Goal: Task Accomplishment & Management: Manage account settings

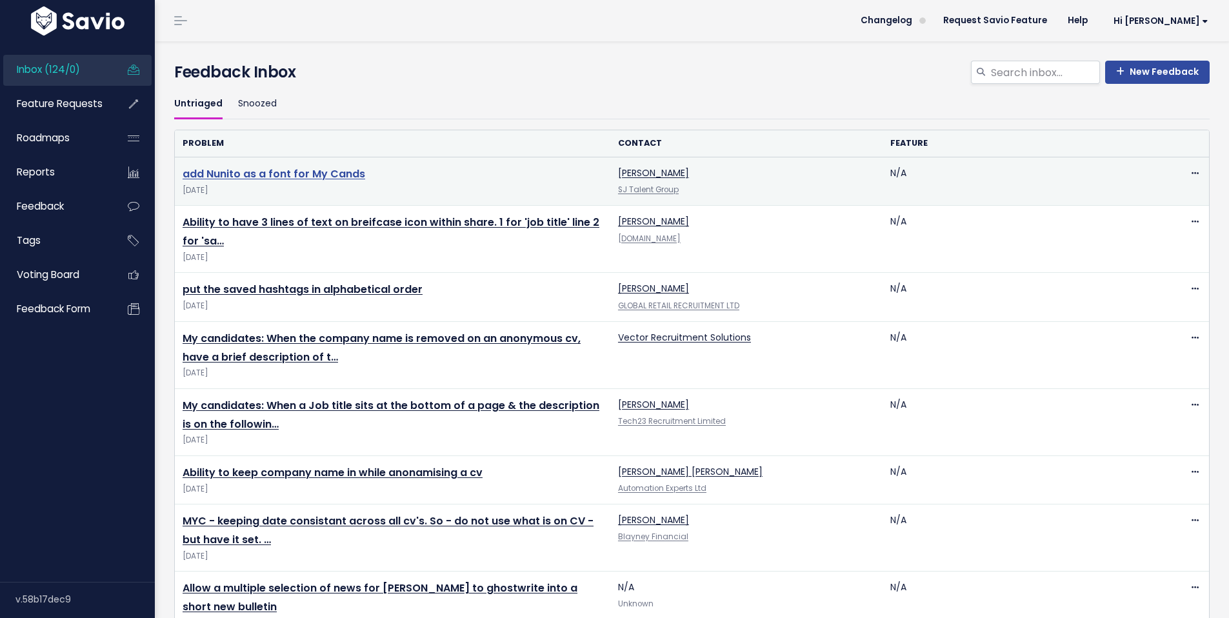
click at [342, 175] on link "add Nunito as a font for My Cands" at bounding box center [274, 173] width 183 height 15
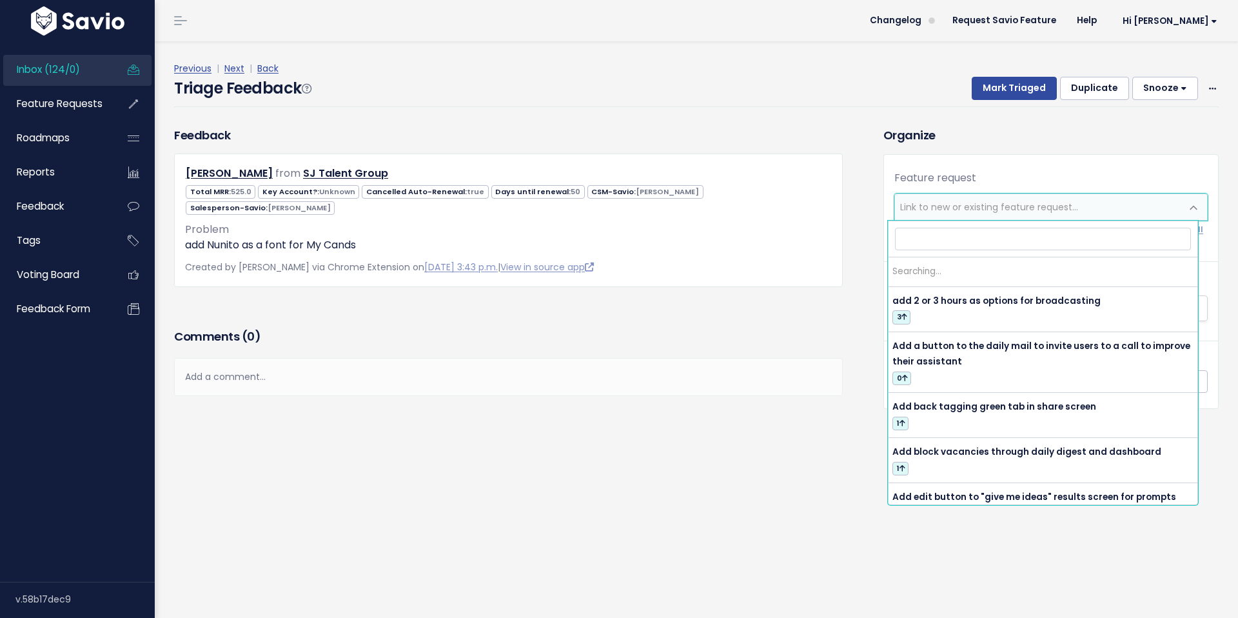
click at [1058, 215] on span "Link to new or existing feature request..." at bounding box center [1038, 207] width 286 height 26
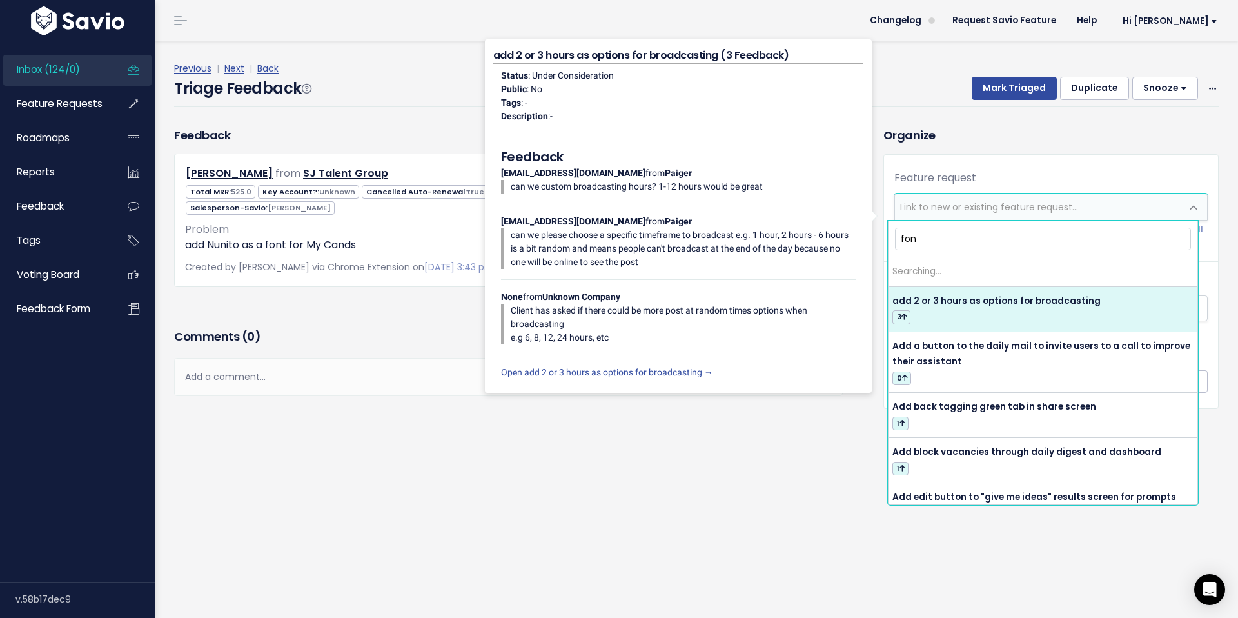
type input "font"
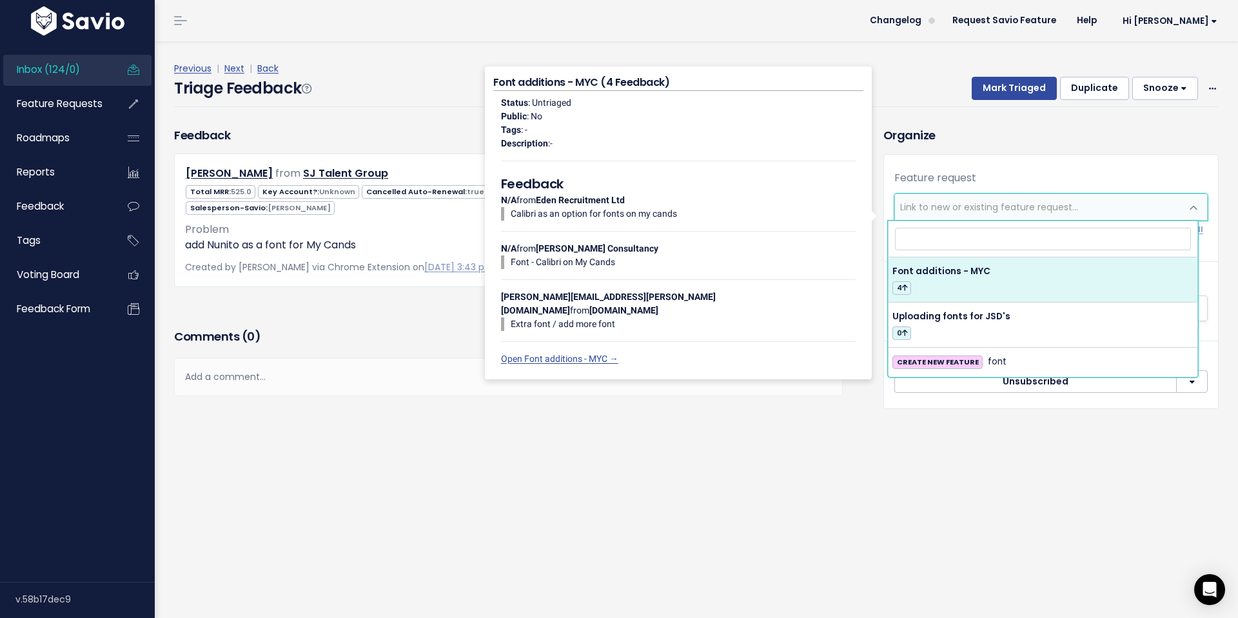
select select "61378"
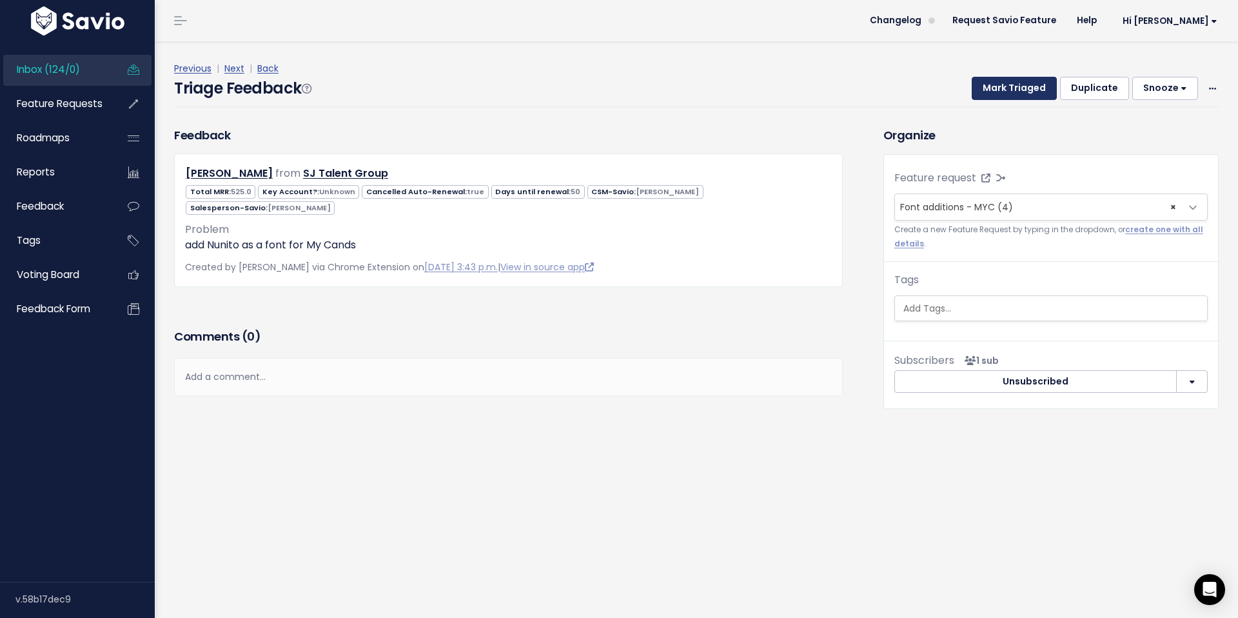
click at [1005, 86] on button "Mark Triaged" at bounding box center [1014, 88] width 85 height 23
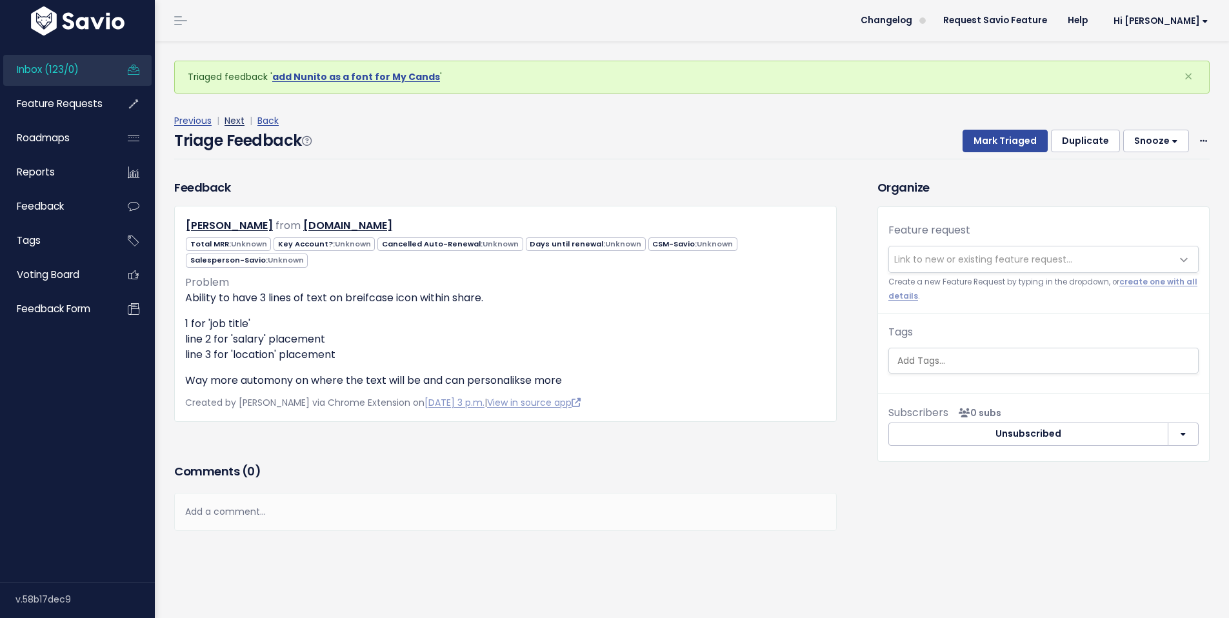
click at [235, 122] on link "Next" at bounding box center [234, 120] width 20 height 13
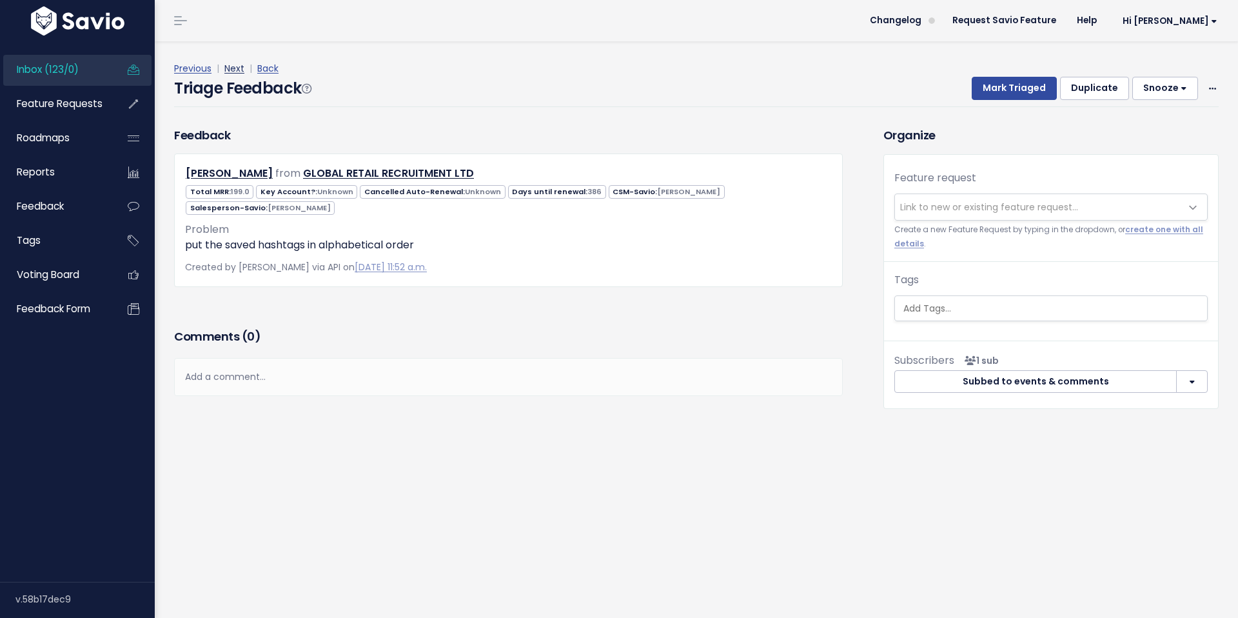
click at [236, 69] on link "Next" at bounding box center [234, 68] width 20 height 13
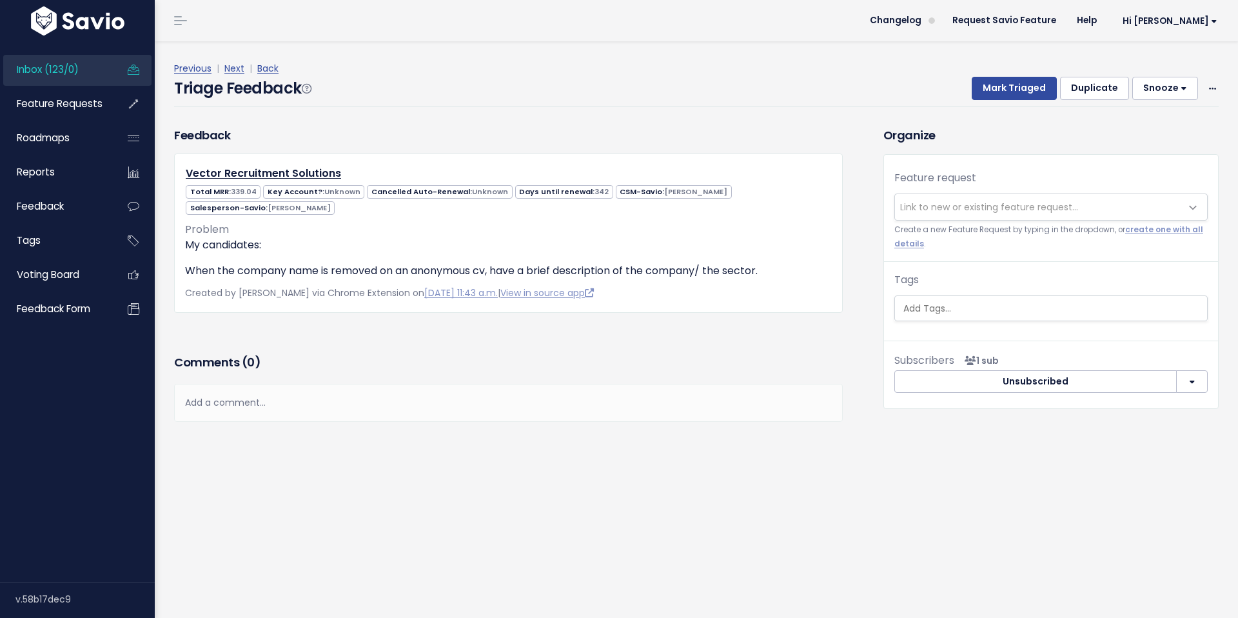
click at [969, 198] on span "Link to new or existing feature request..." at bounding box center [1038, 207] width 286 height 26
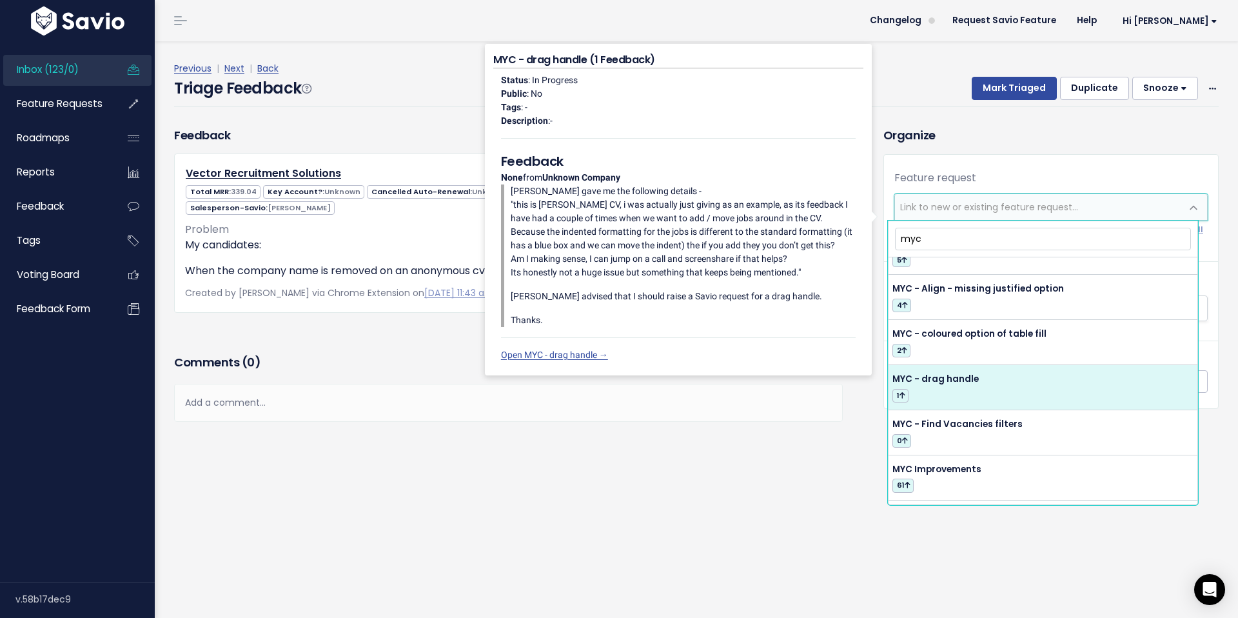
scroll to position [85, 0]
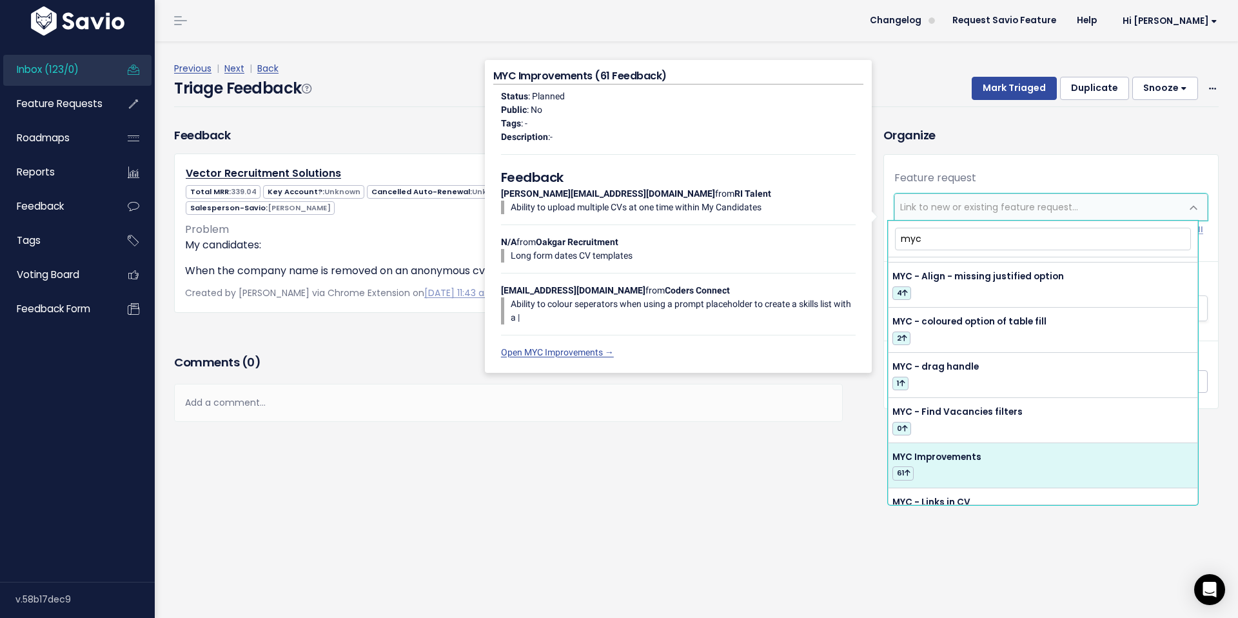
type input "myc"
select select "54420"
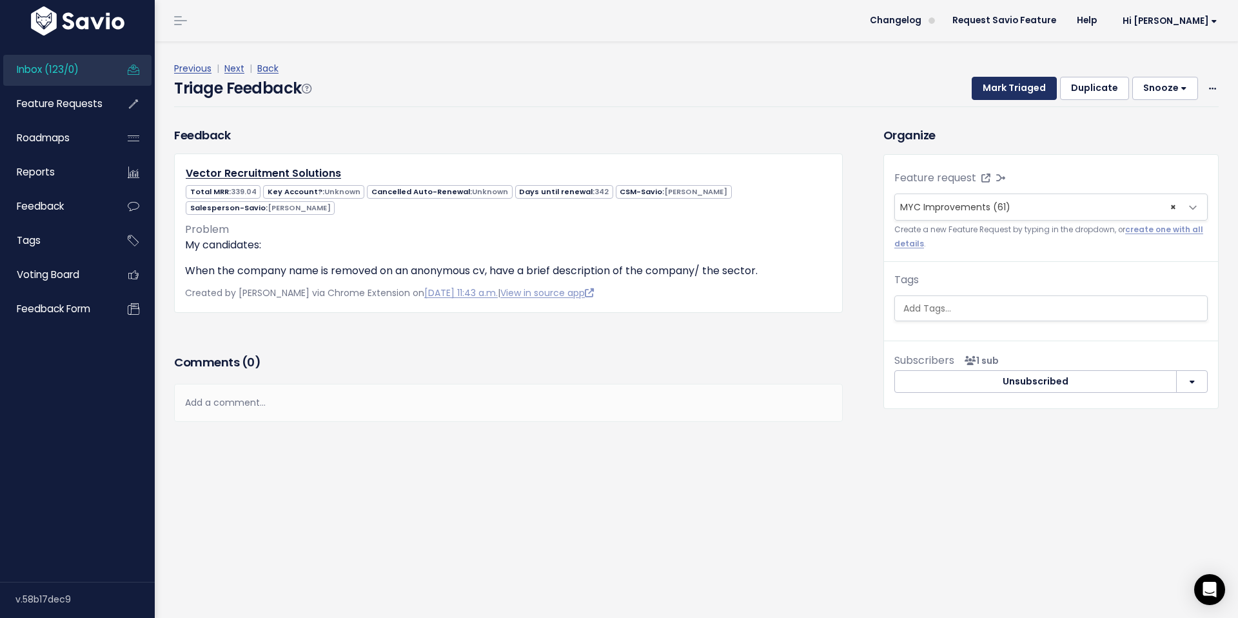
click at [995, 95] on button "Mark Triaged" at bounding box center [1014, 88] width 85 height 23
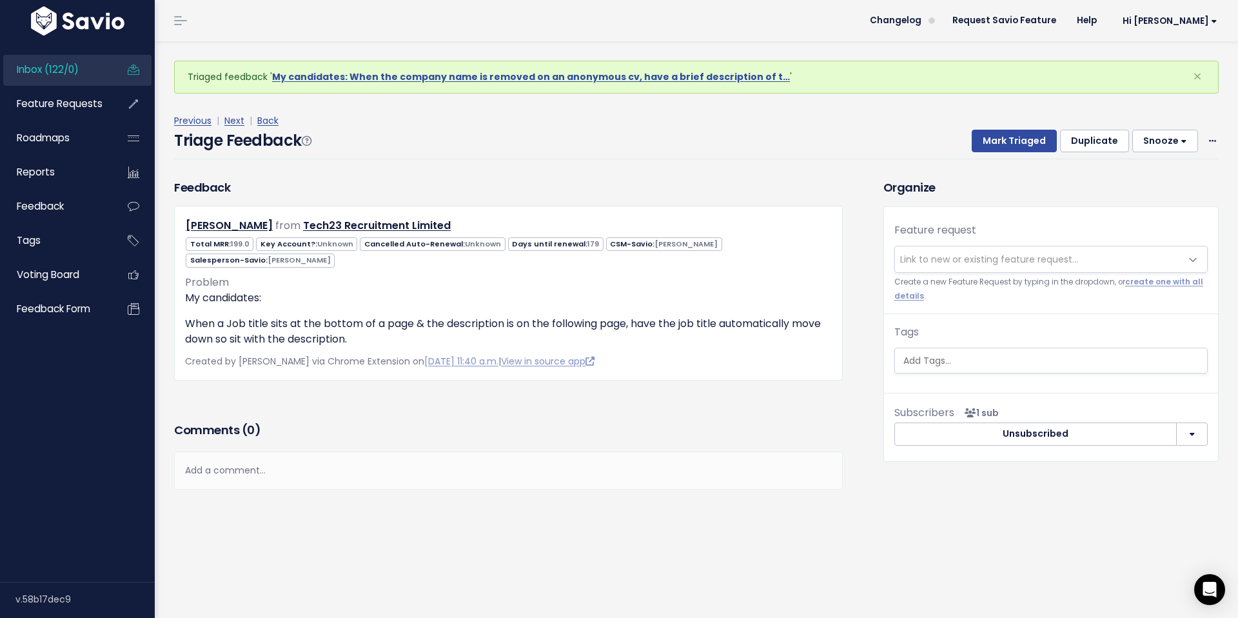
click at [996, 266] on span "Link to new or existing feature request..." at bounding box center [989, 259] width 178 height 13
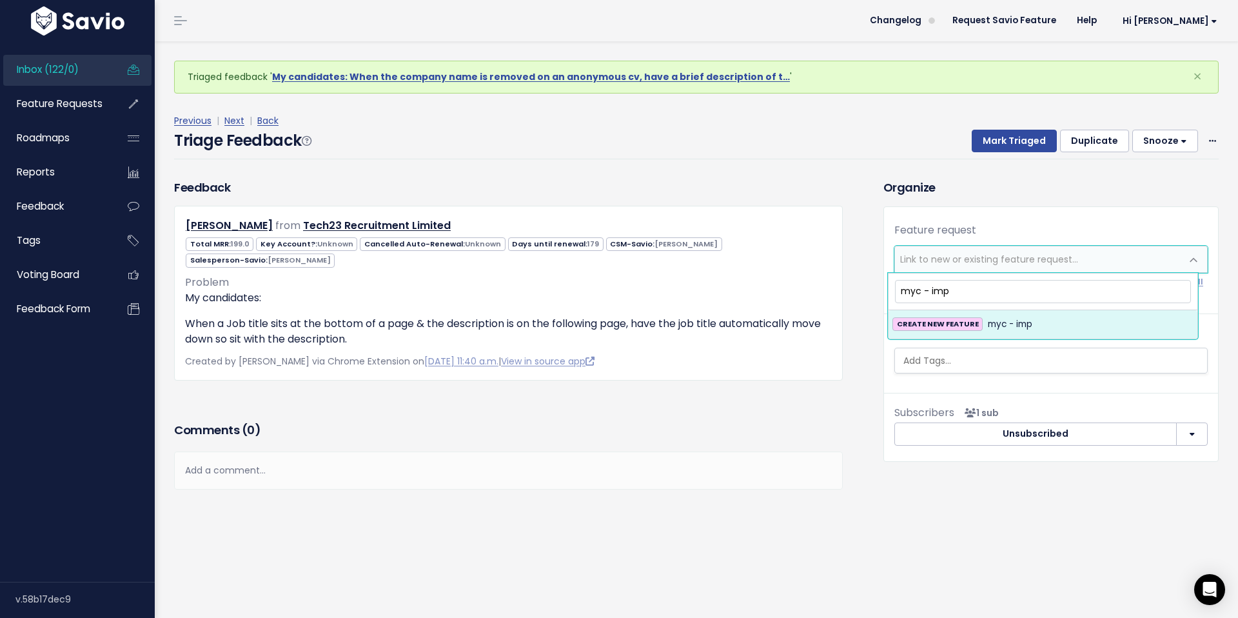
drag, startPoint x: 949, startPoint y: 295, endPoint x: 870, endPoint y: 279, distance: 80.3
click at [820, 279] on body "Inbox (122/0) Feature Requests Roadmaps" at bounding box center [619, 309] width 1238 height 618
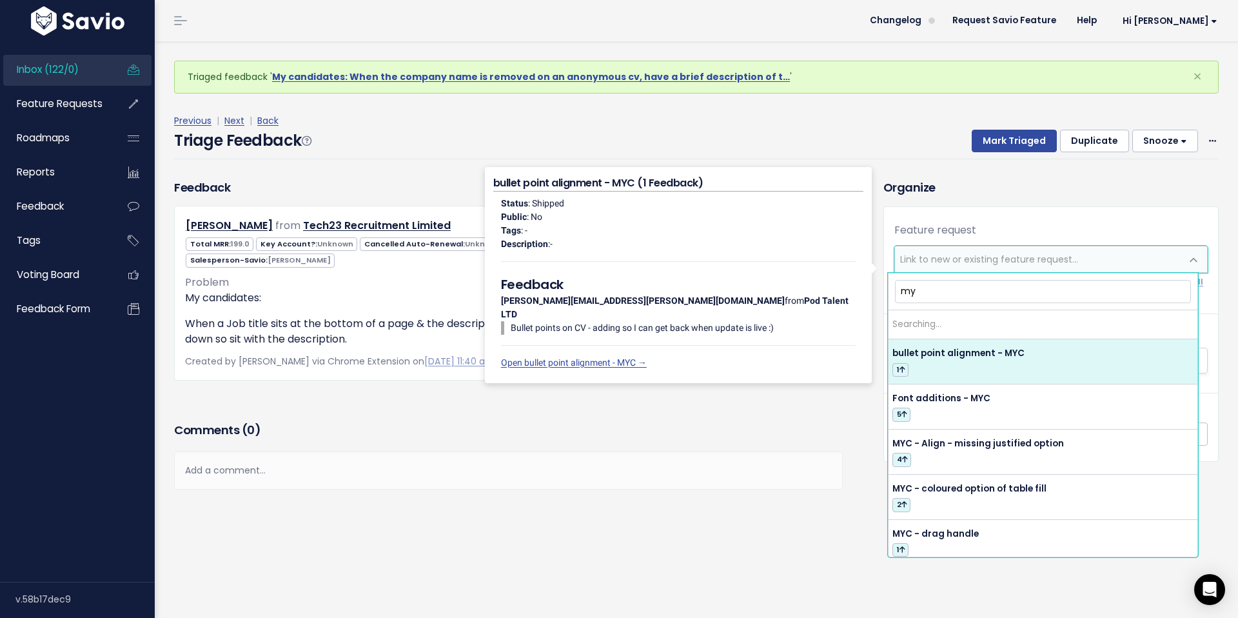
type input "m"
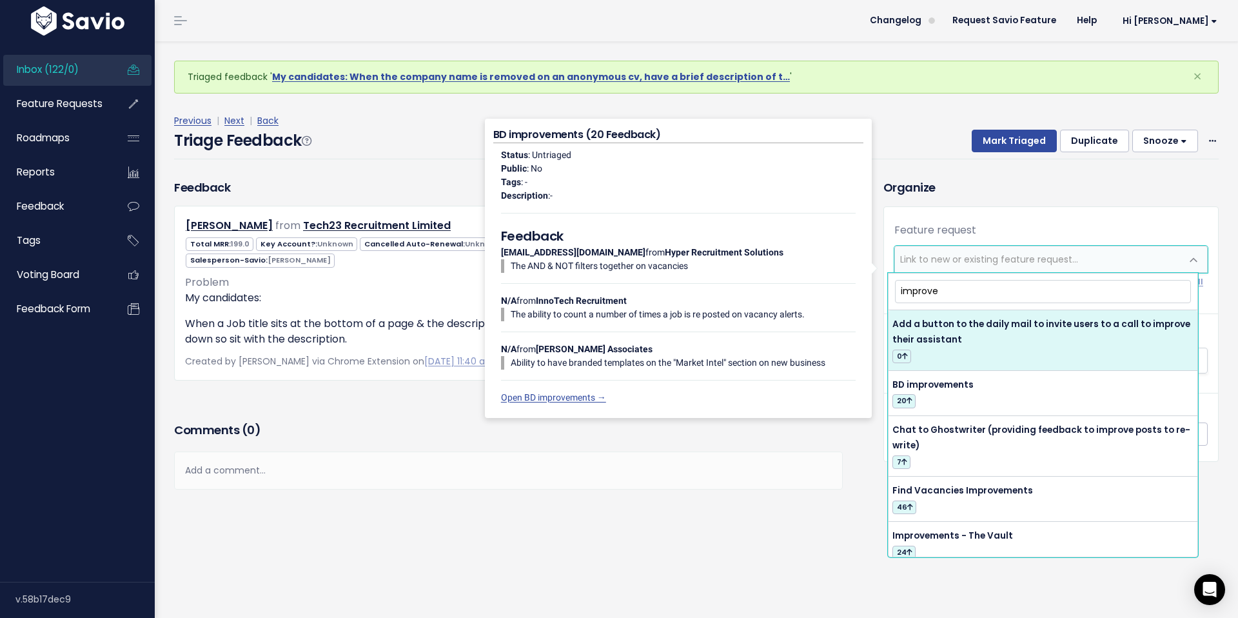
click at [867, 284] on body "Inbox (122/0) Feature Requests Roadmaps" at bounding box center [619, 309] width 1238 height 618
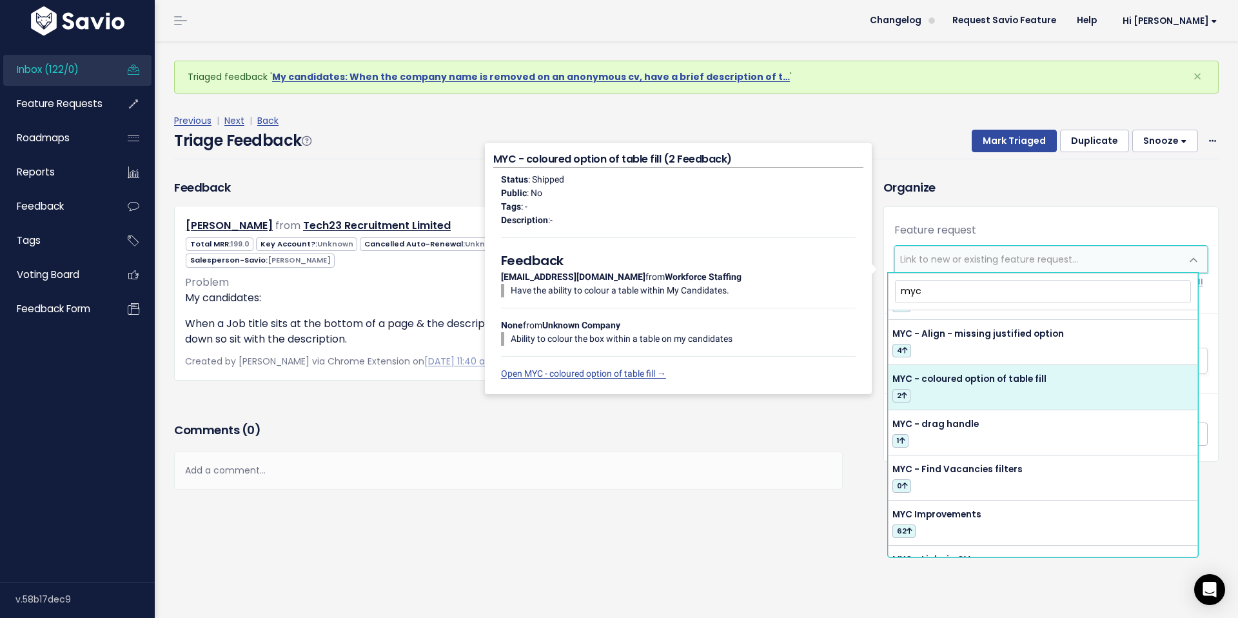
scroll to position [97, 0]
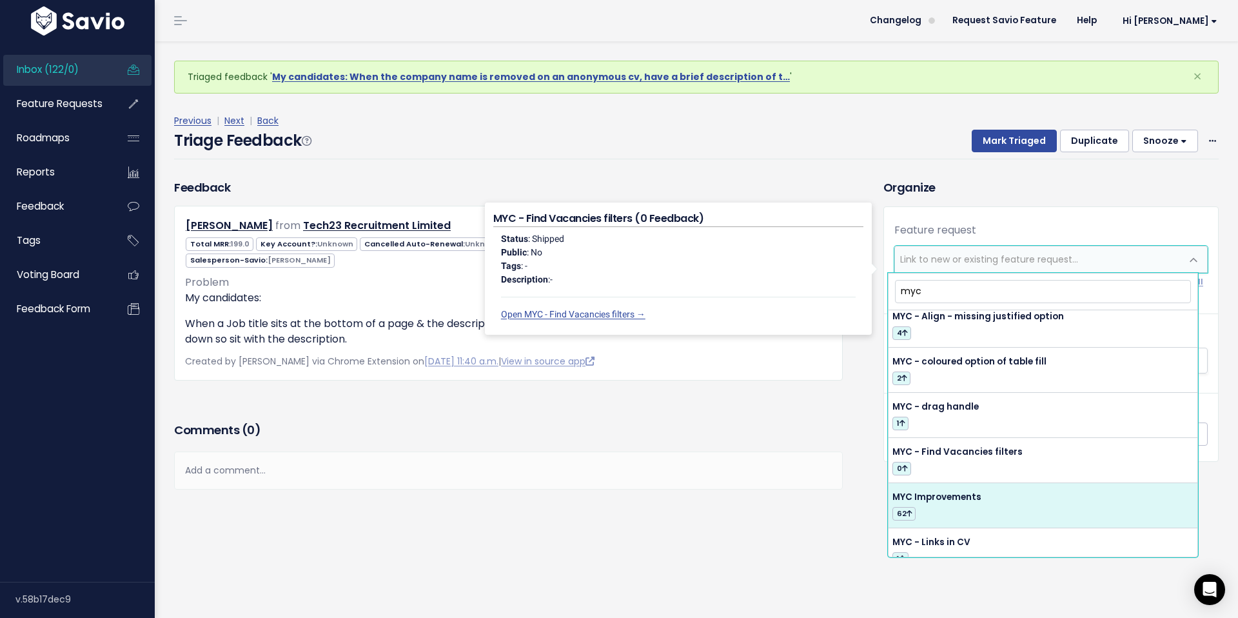
type input "myc"
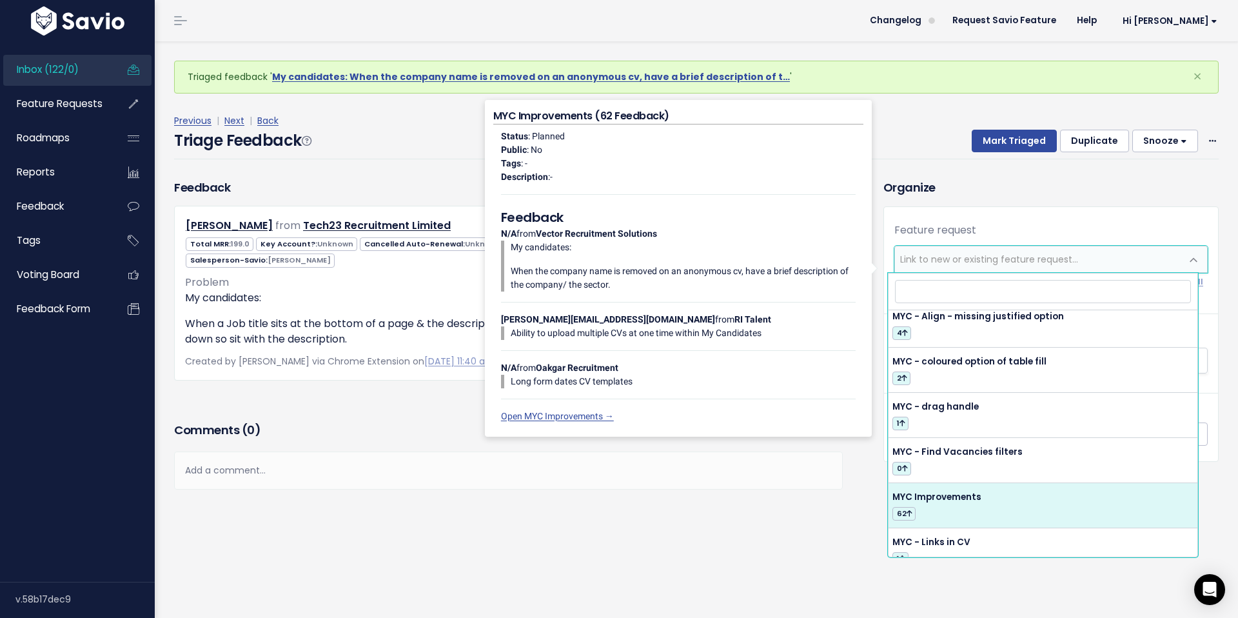
select select "54420"
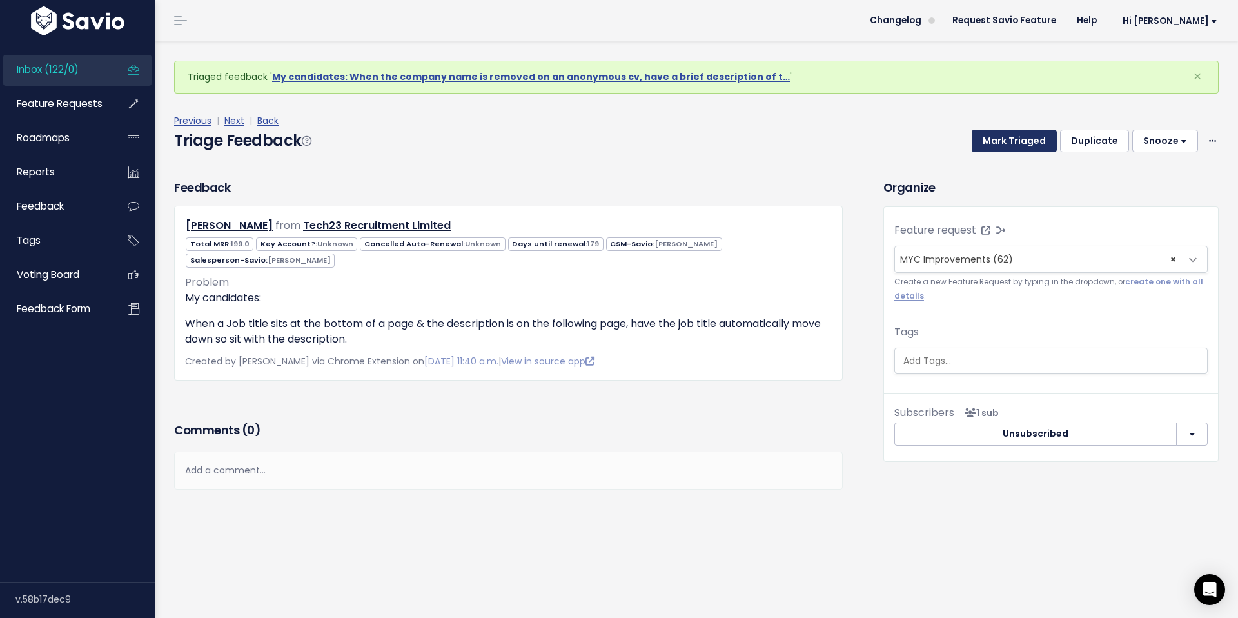
click at [1016, 147] on button "Mark Triaged" at bounding box center [1014, 141] width 85 height 23
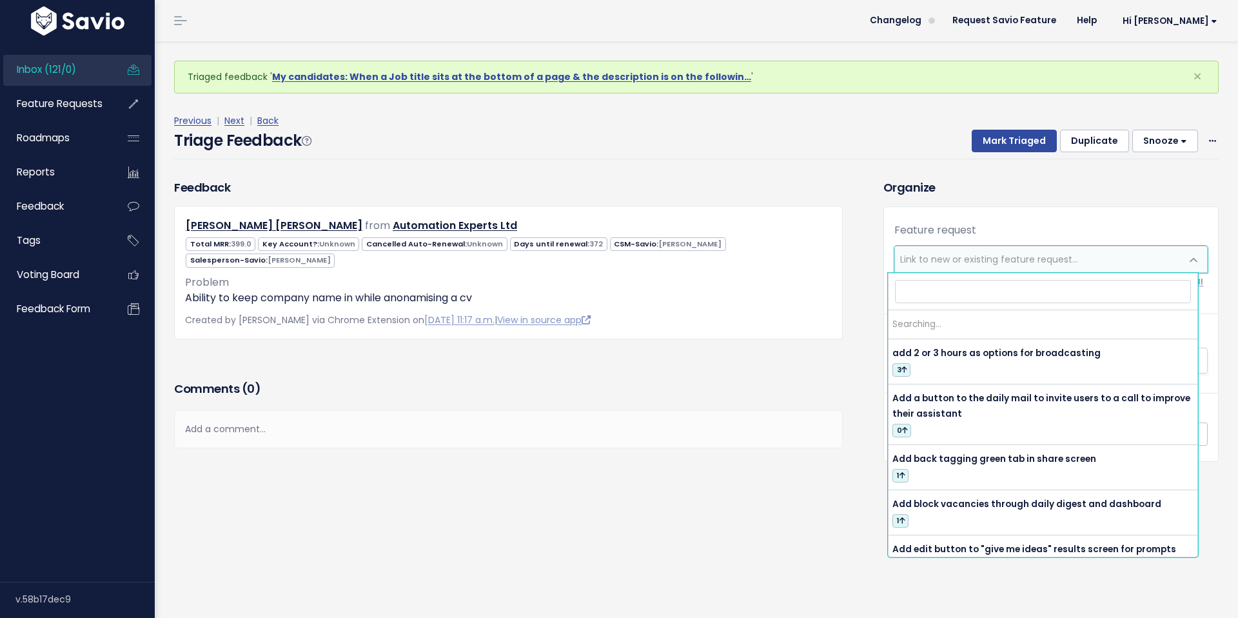
click at [991, 256] on span "Link to new or existing feature request..." at bounding box center [989, 259] width 178 height 13
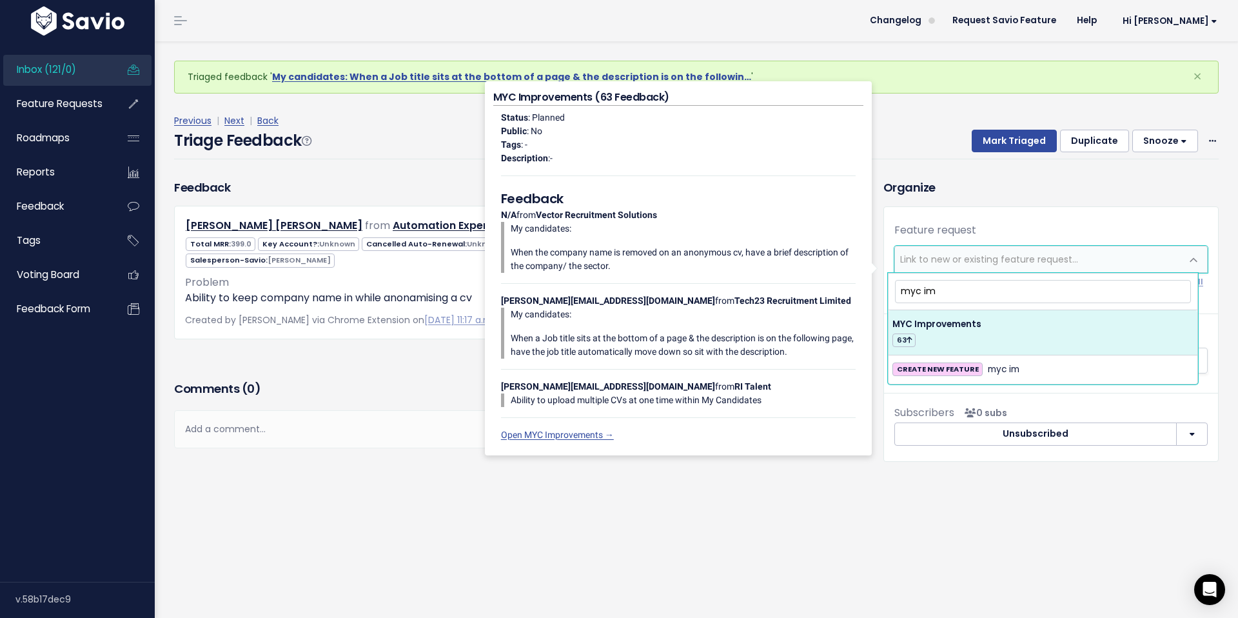
type input "myc im"
drag, startPoint x: 997, startPoint y: 322, endPoint x: 1002, endPoint y: 275, distance: 48.0
select select "54420"
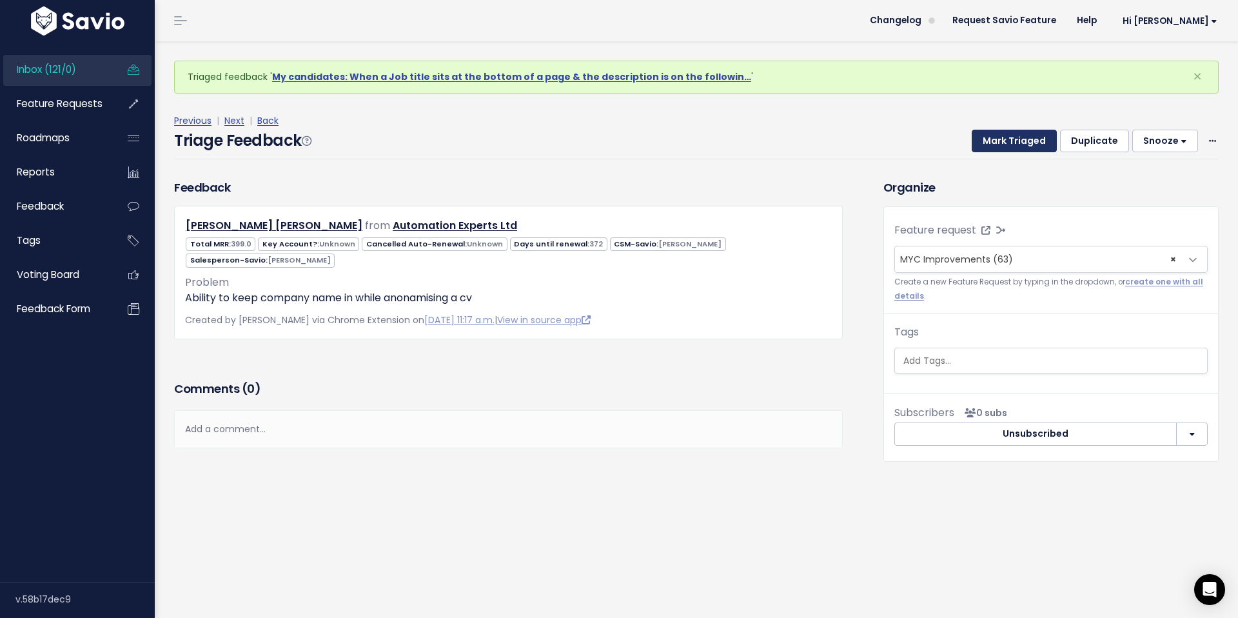
click at [998, 146] on button "Mark Triaged" at bounding box center [1014, 141] width 85 height 23
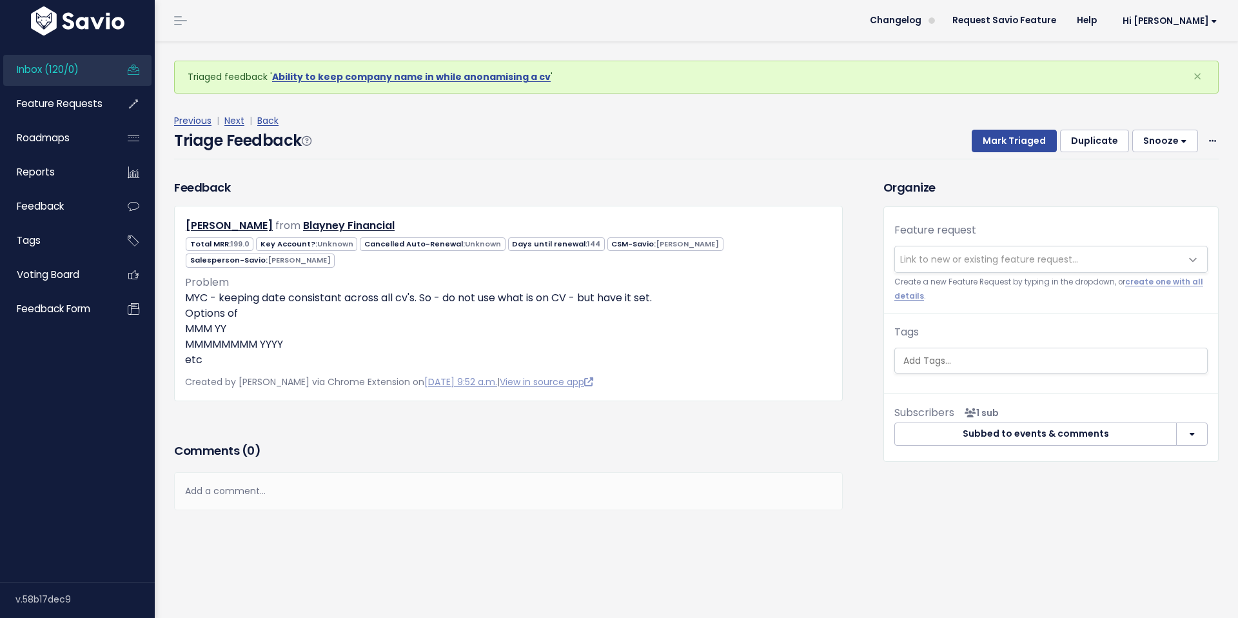
click at [949, 257] on span "Link to new or existing feature request..." at bounding box center [989, 259] width 178 height 13
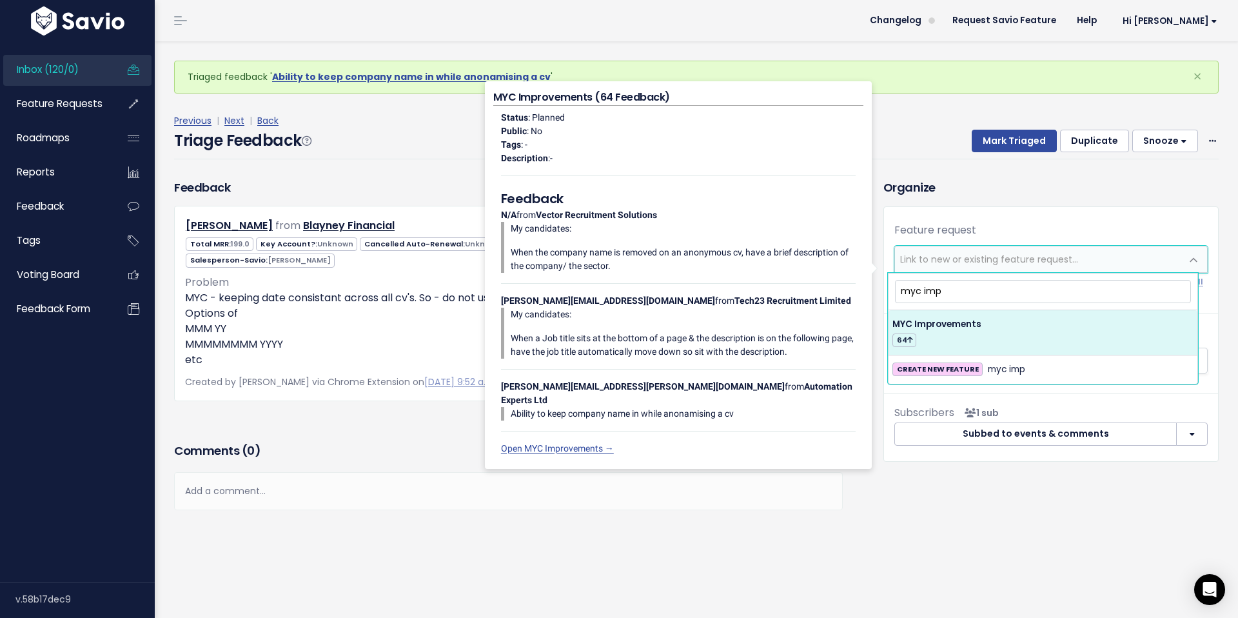
type input "myc imp"
select select "54420"
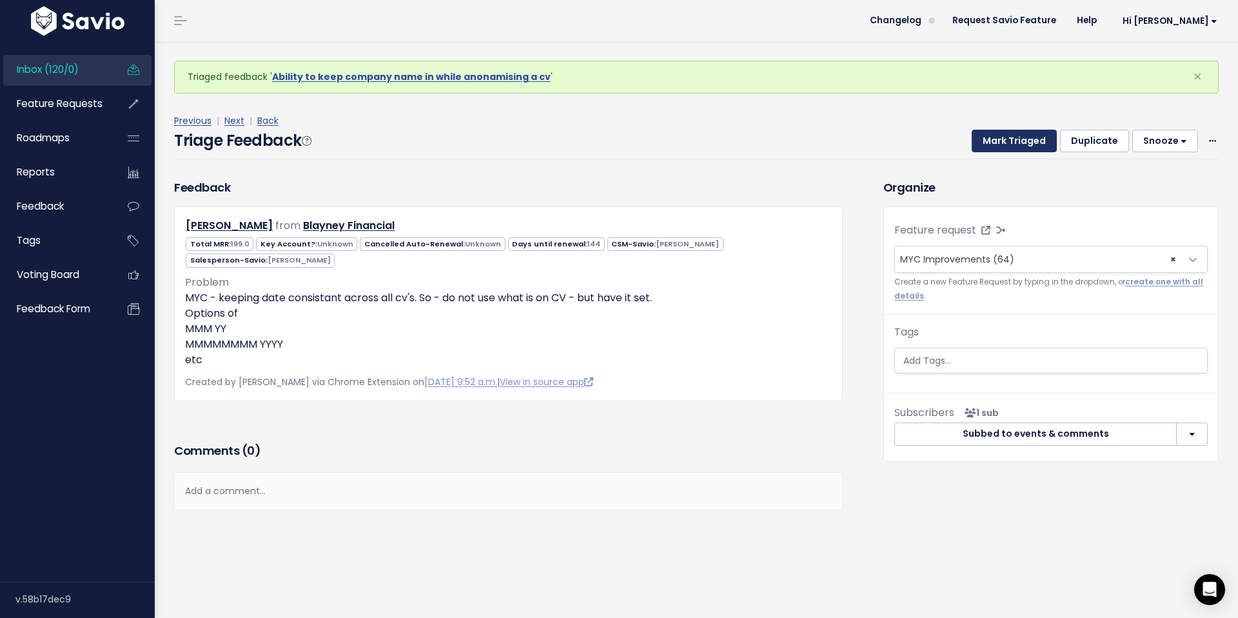
click at [986, 143] on button "Mark Triaged" at bounding box center [1014, 141] width 85 height 23
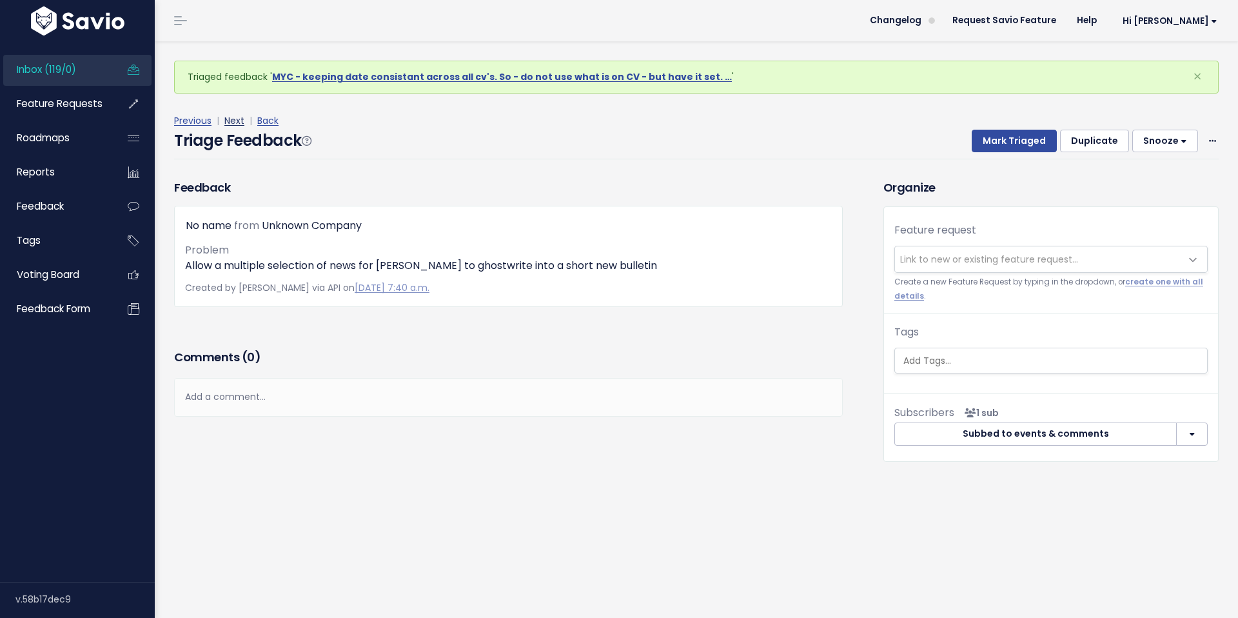
click at [238, 119] on link "Next" at bounding box center [234, 120] width 20 height 13
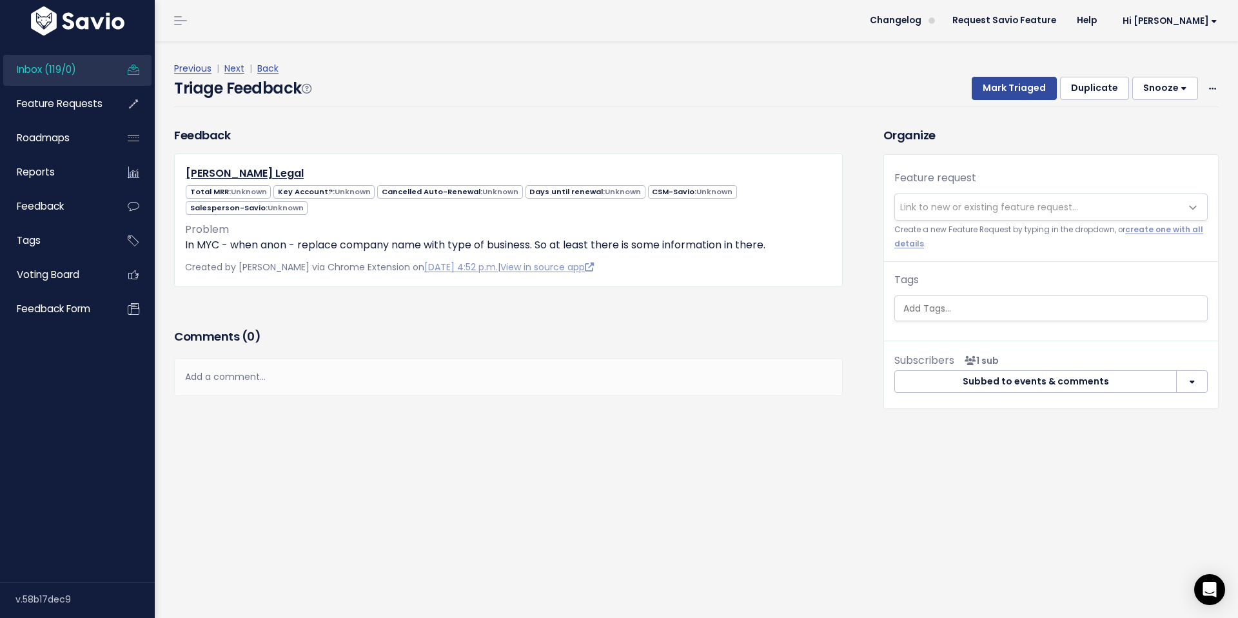
click at [974, 208] on span "Link to new or existing feature request..." at bounding box center [989, 207] width 178 height 13
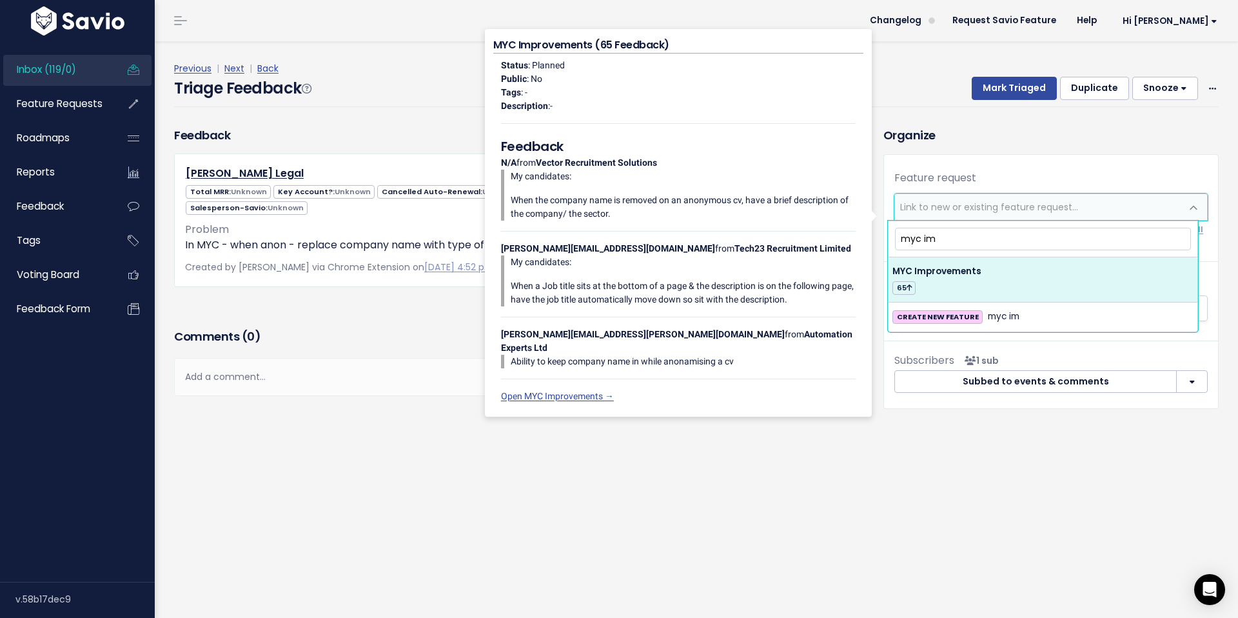
type input "myc im"
select select "54420"
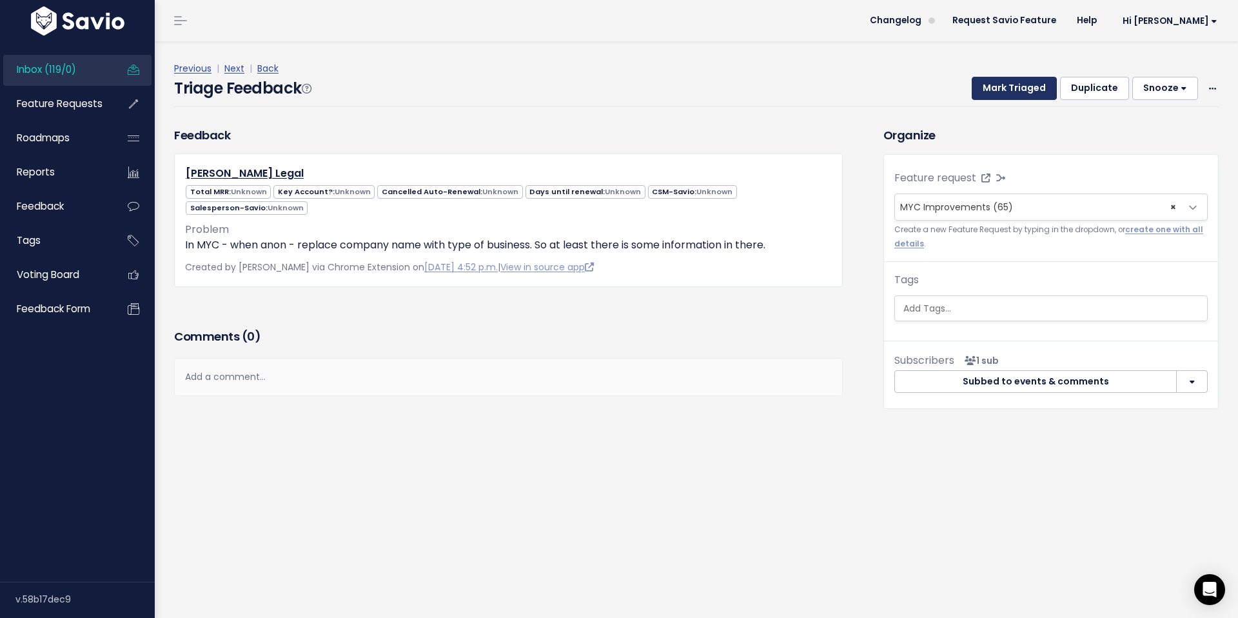
drag, startPoint x: 1013, startPoint y: 89, endPoint x: 934, endPoint y: 94, distance: 78.8
click at [1013, 89] on button "Mark Triaged" at bounding box center [1014, 88] width 85 height 23
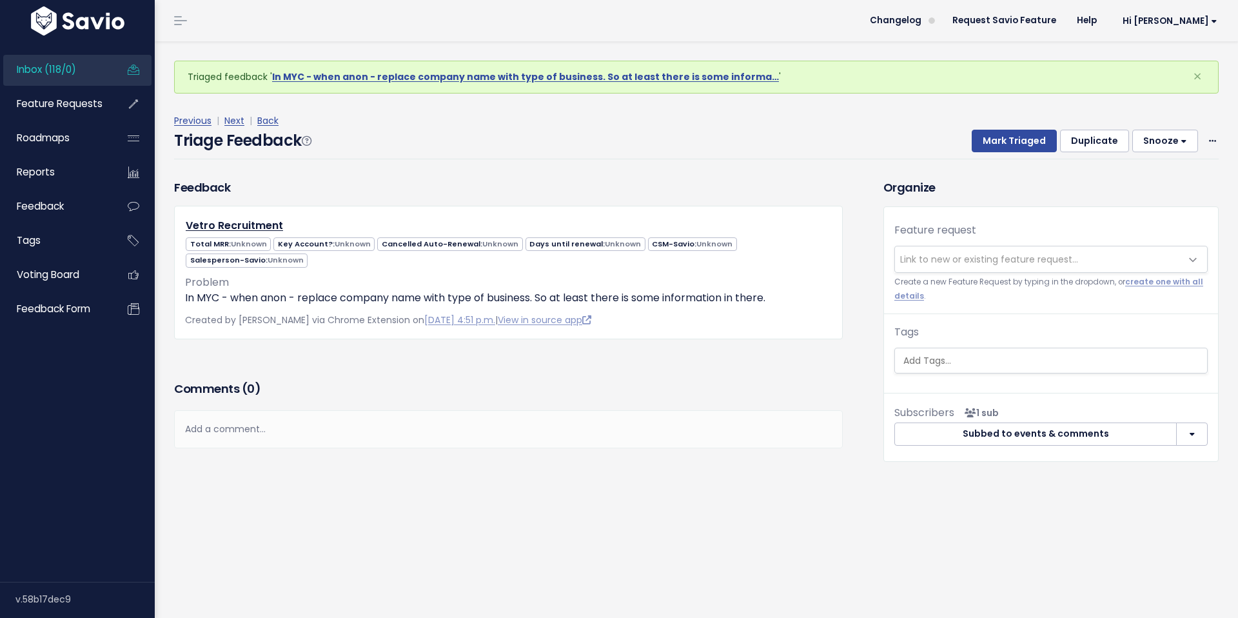
click at [949, 262] on span "Link to new or existing feature request..." at bounding box center [989, 259] width 178 height 13
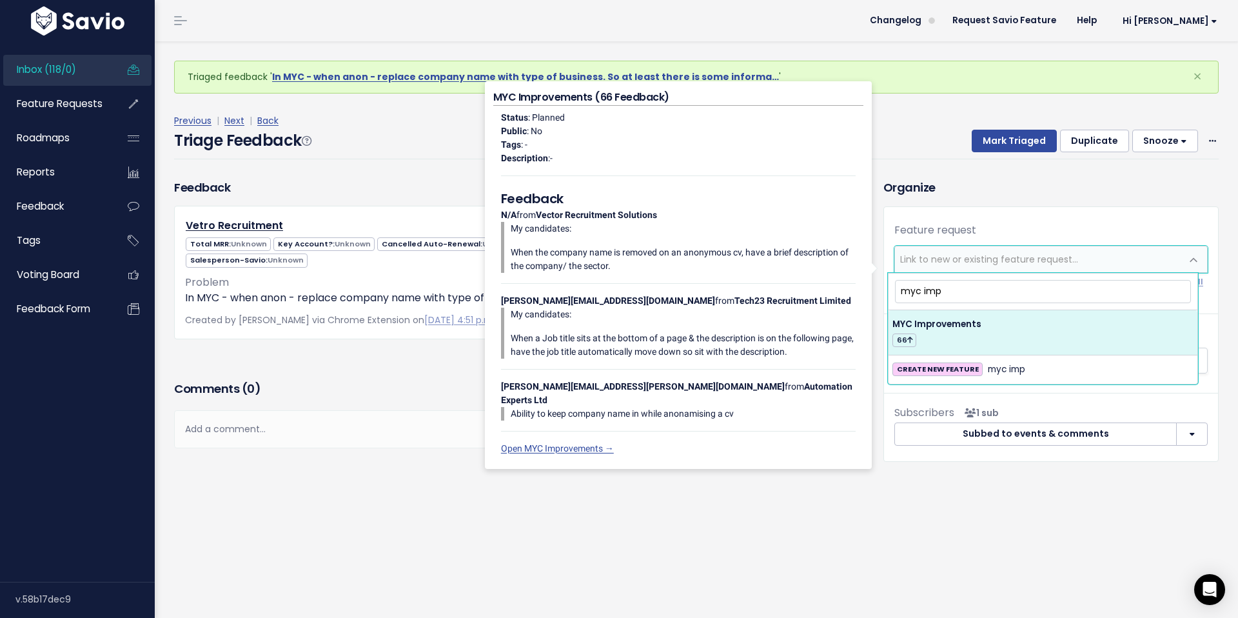
type input "myc imp"
drag, startPoint x: 964, startPoint y: 336, endPoint x: 970, endPoint y: 331, distance: 8.3
select select "54420"
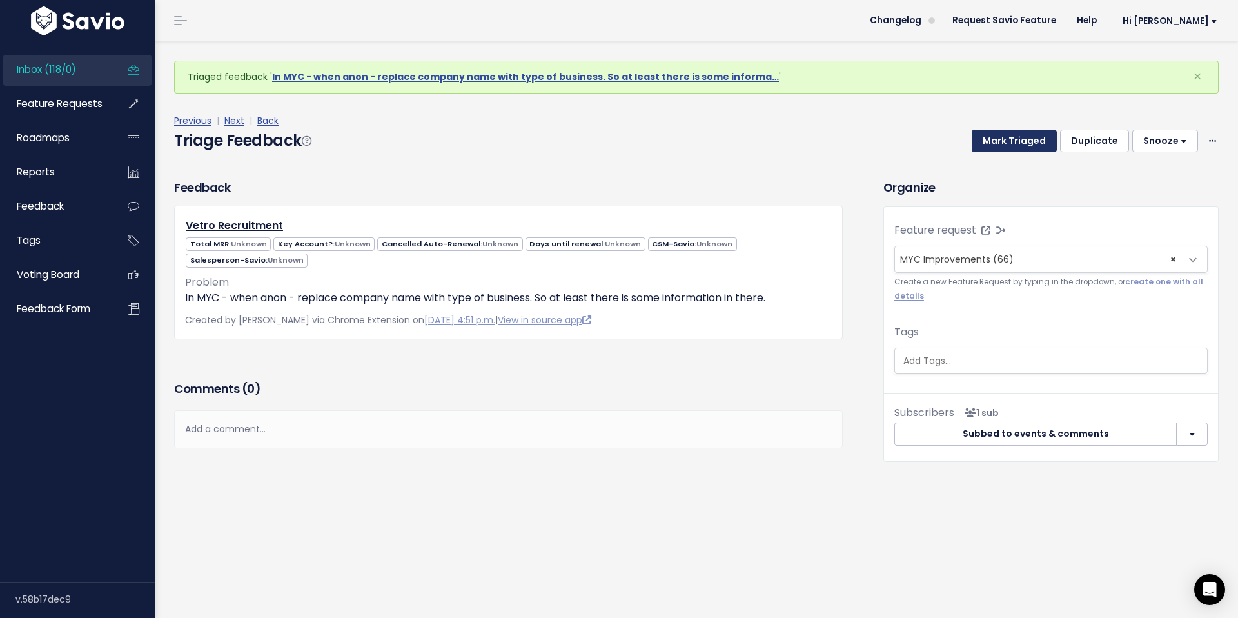
click at [1007, 143] on button "Mark Triaged" at bounding box center [1014, 141] width 85 height 23
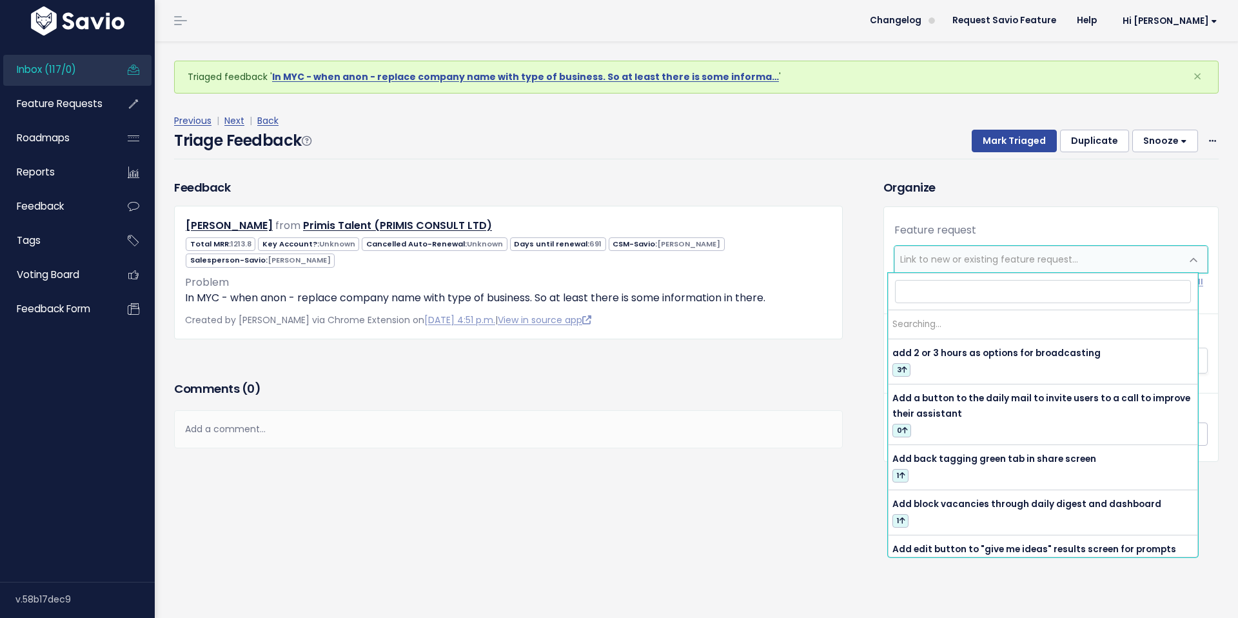
click at [973, 261] on span "Link to new or existing feature request..." at bounding box center [989, 259] width 178 height 13
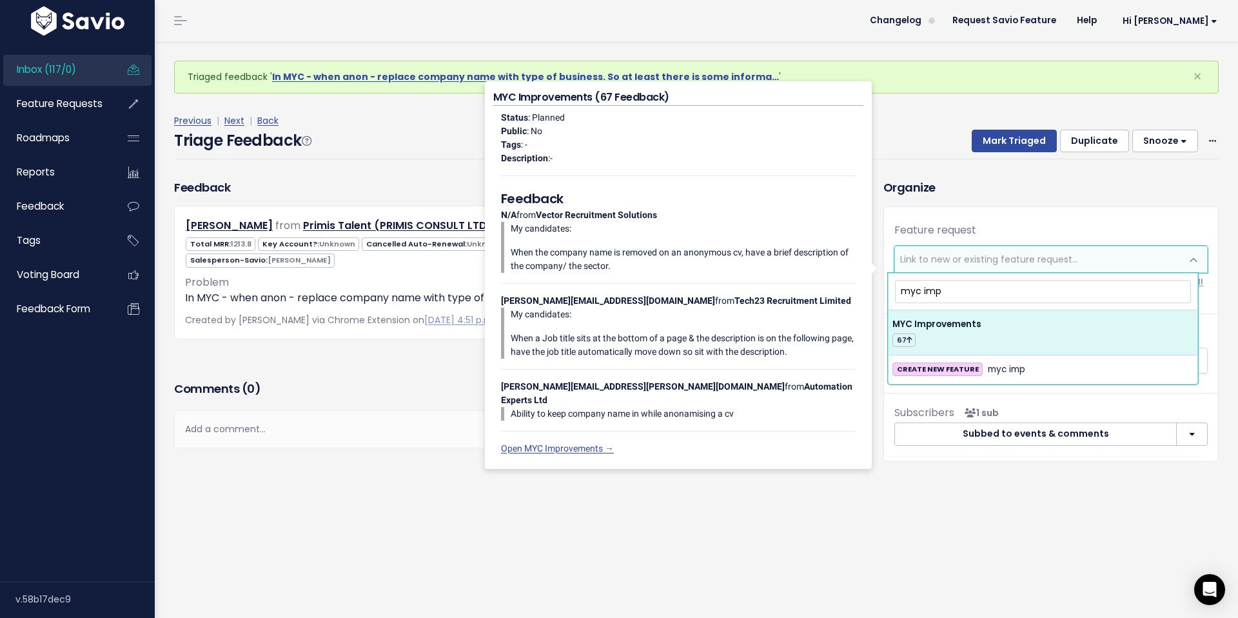
type input "myc imp"
drag, startPoint x: 933, startPoint y: 322, endPoint x: 952, endPoint y: 277, distance: 49.1
select select "54420"
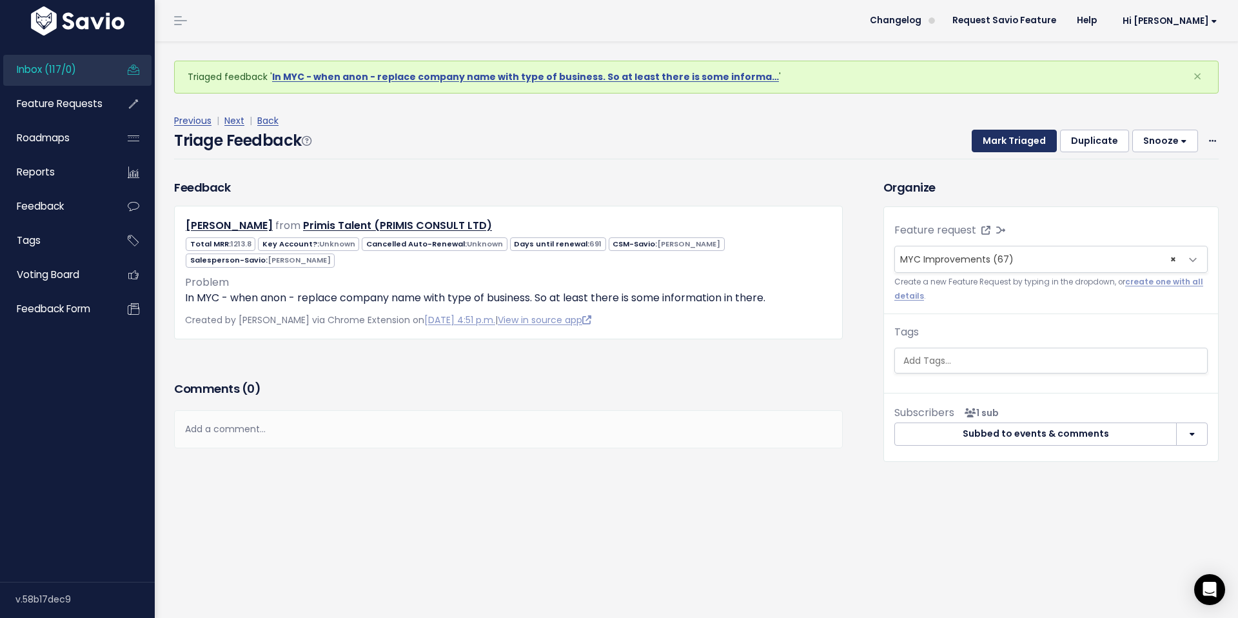
click at [1005, 137] on button "Mark Triaged" at bounding box center [1014, 141] width 85 height 23
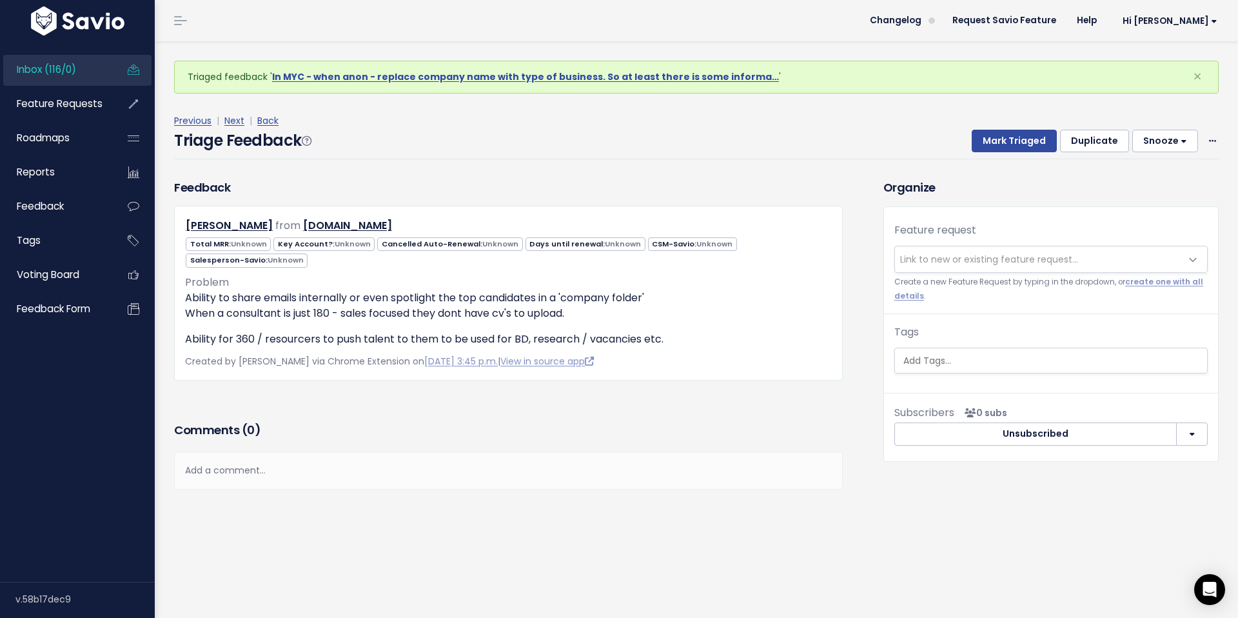
click at [370, 462] on div "Add a comment..." at bounding box center [508, 470] width 669 height 38
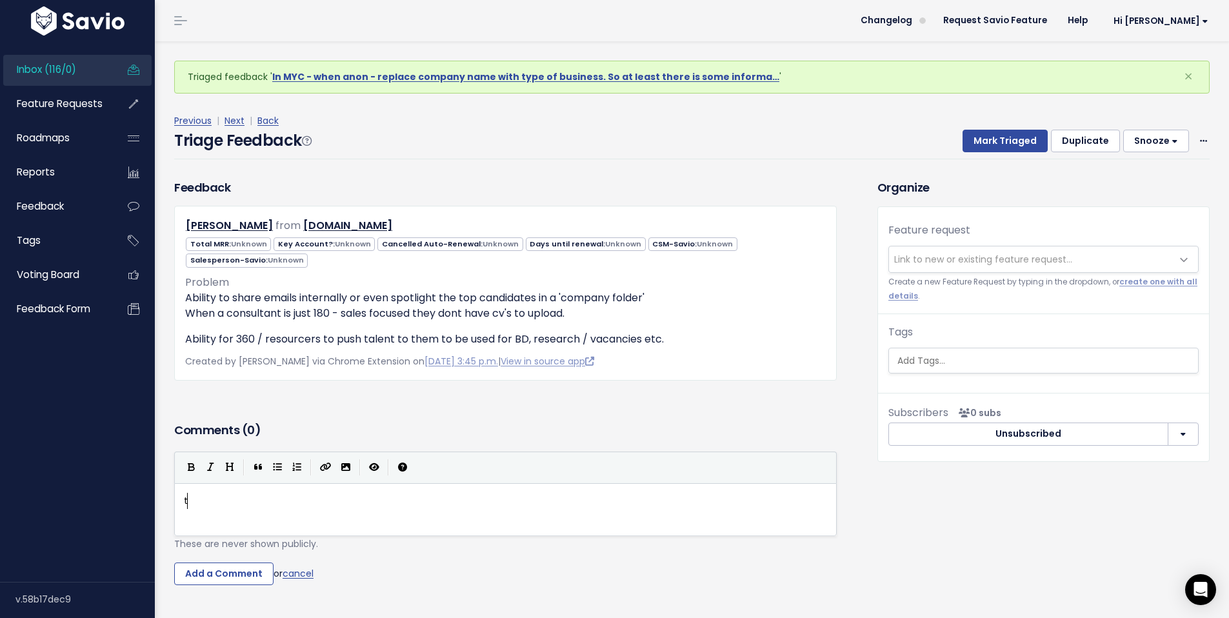
scroll to position [5, 17]
type textarea "the"
type textarea "Would the abo"
type textarea "ility to share a candidate across 2 users sole"
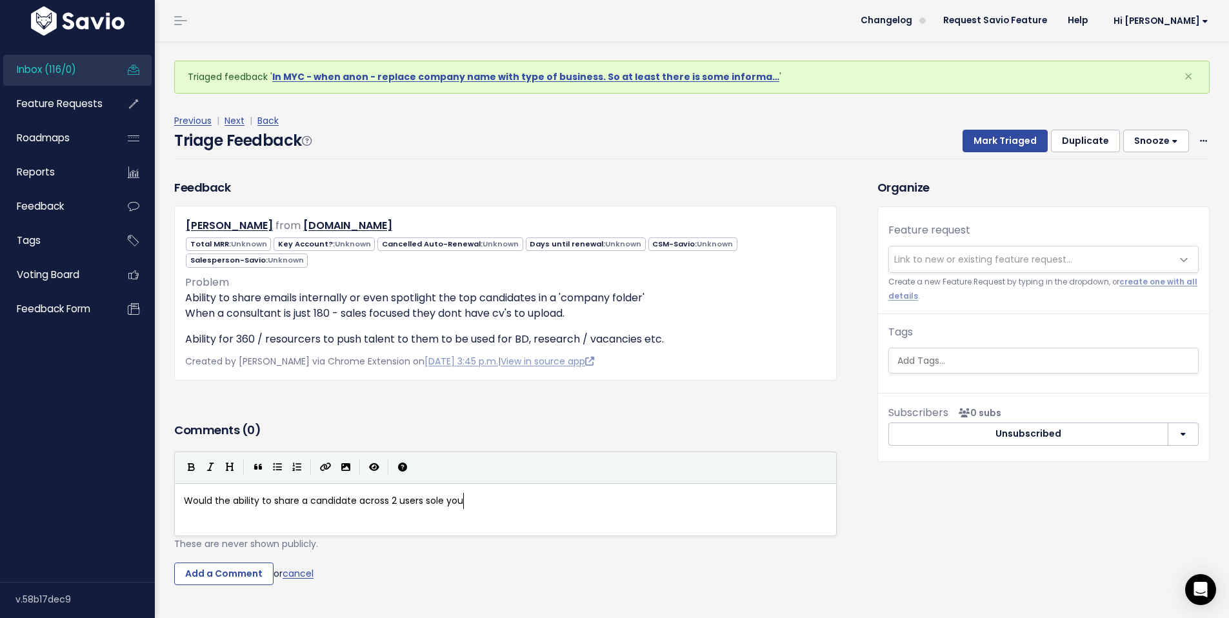
type textarea "e your"
type textarea "ve your issues"
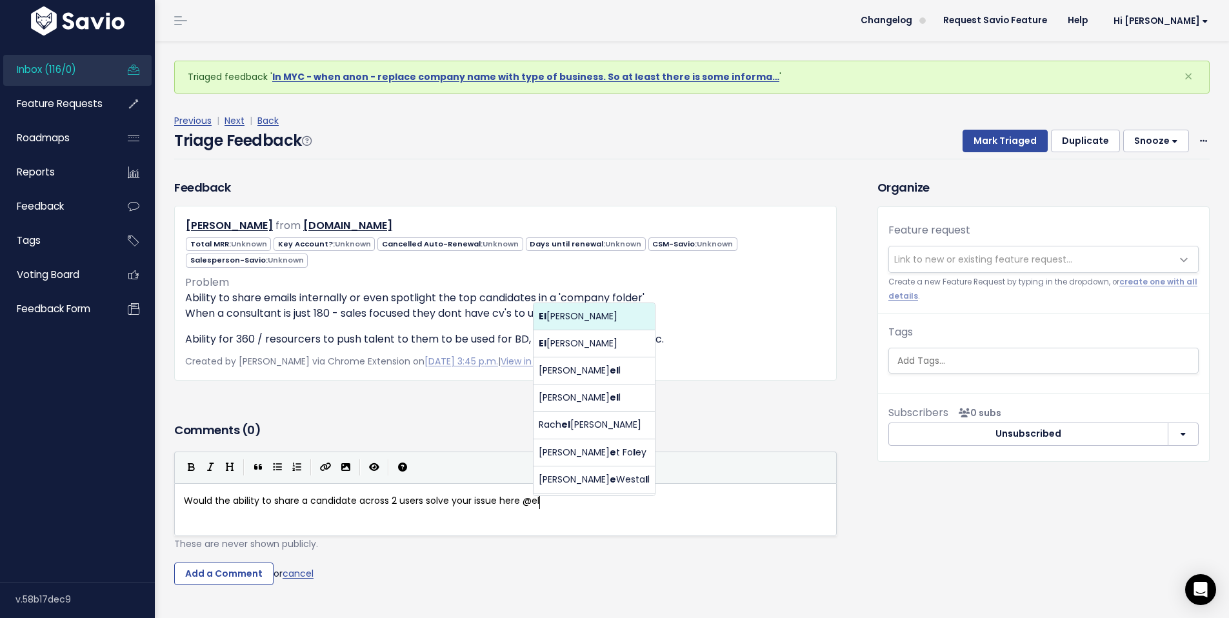
scroll to position [5, 50]
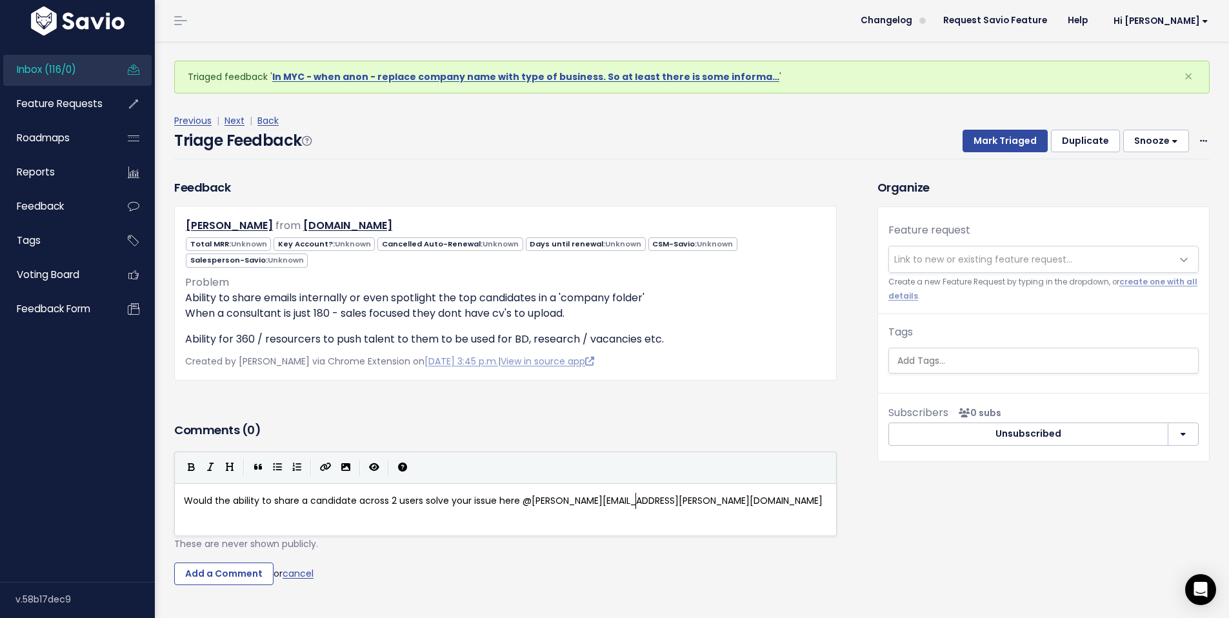
click at [577, 522] on body "Inbox (116/0) Feature Requests Roadmaps" at bounding box center [614, 335] width 1229 height 670
type textarea "here @[PERSON_NAME][EMAIL_ADDRESS][PERSON_NAME][DOMAIN_NAME]"
click at [229, 577] on input "Add a Comment" at bounding box center [223, 573] width 99 height 23
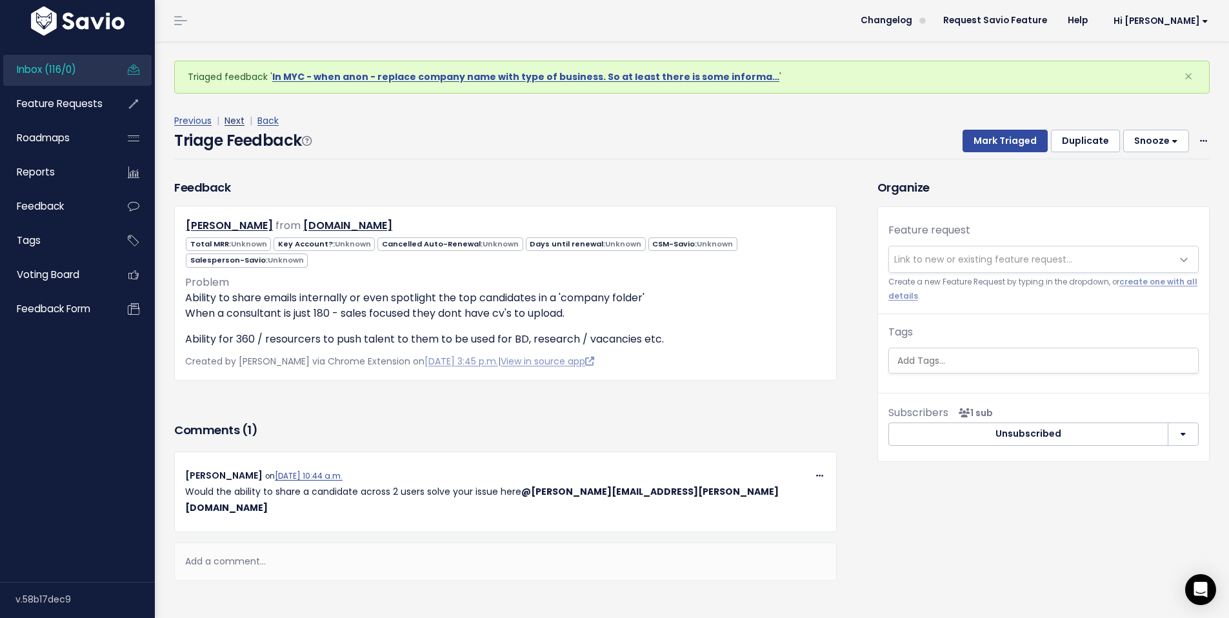
click at [232, 119] on link "Next" at bounding box center [234, 120] width 20 height 13
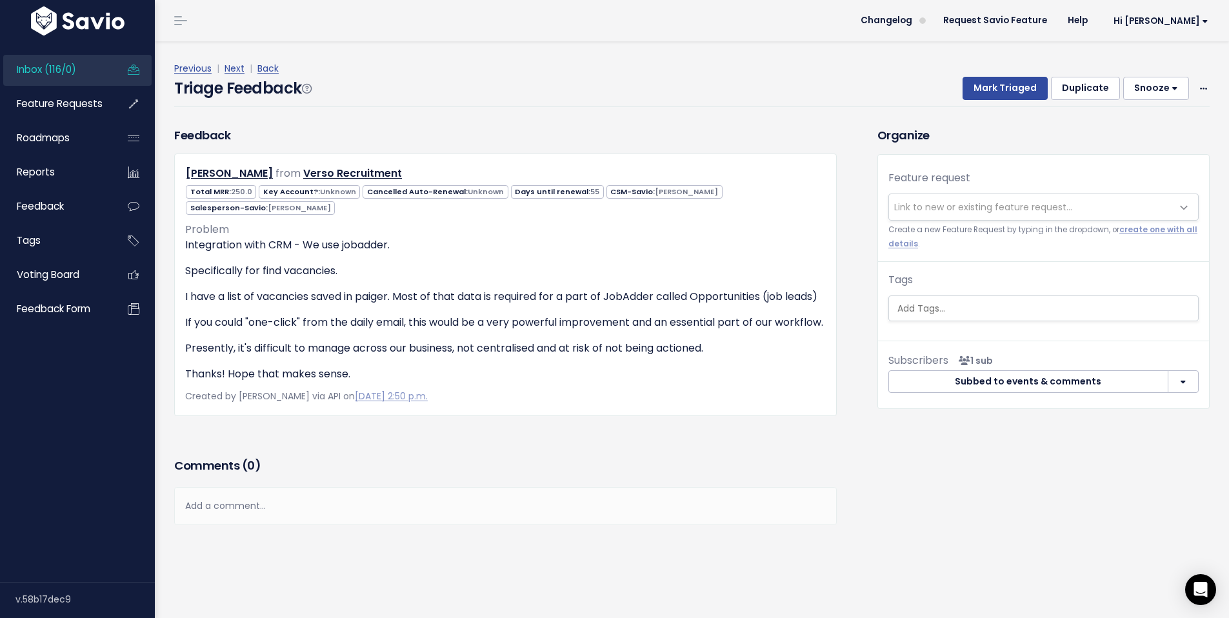
click at [984, 205] on span "Link to new or existing feature request..." at bounding box center [983, 207] width 178 height 13
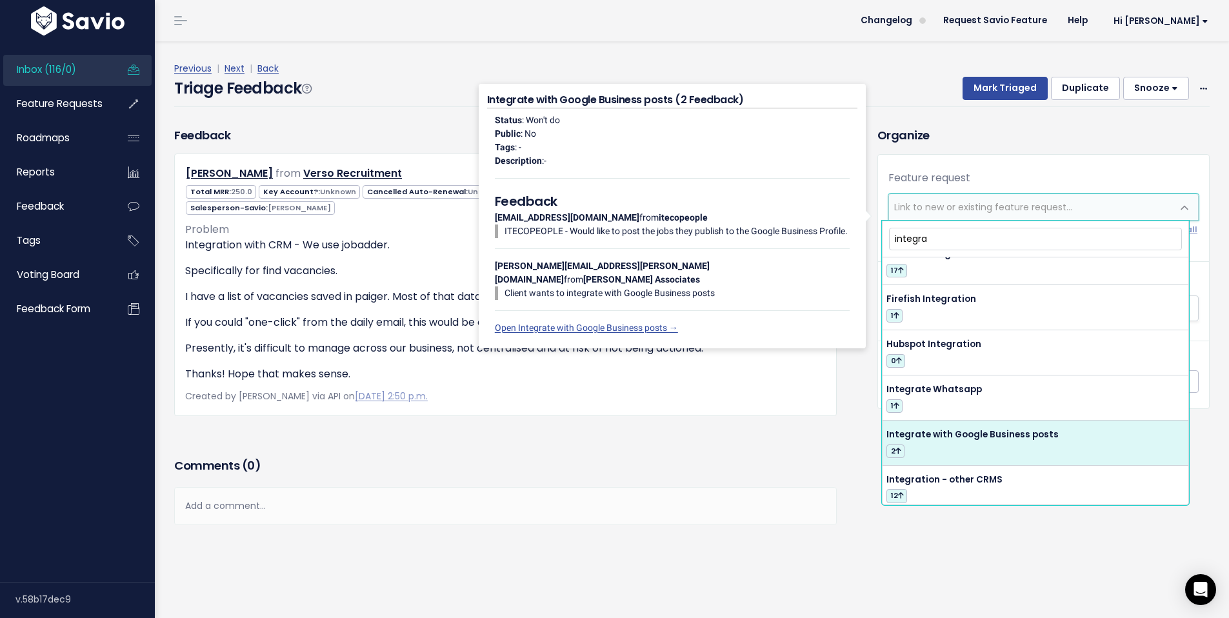
scroll to position [67, 0]
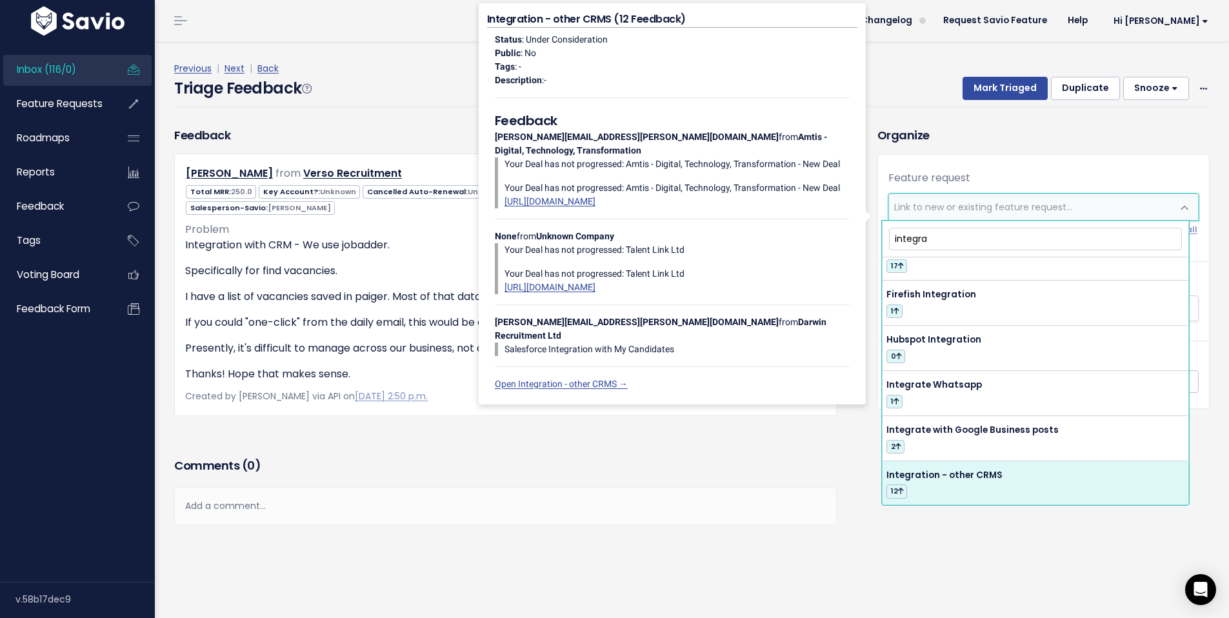
type input "integra"
select select "43433"
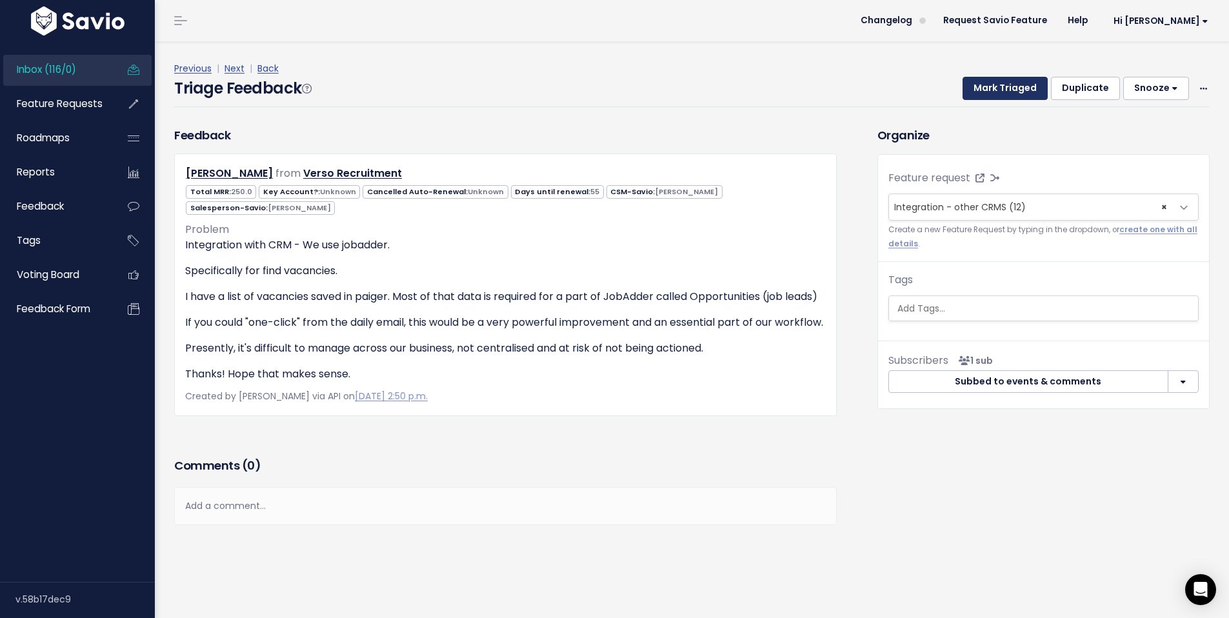
click at [995, 88] on button "Mark Triaged" at bounding box center [1004, 88] width 85 height 23
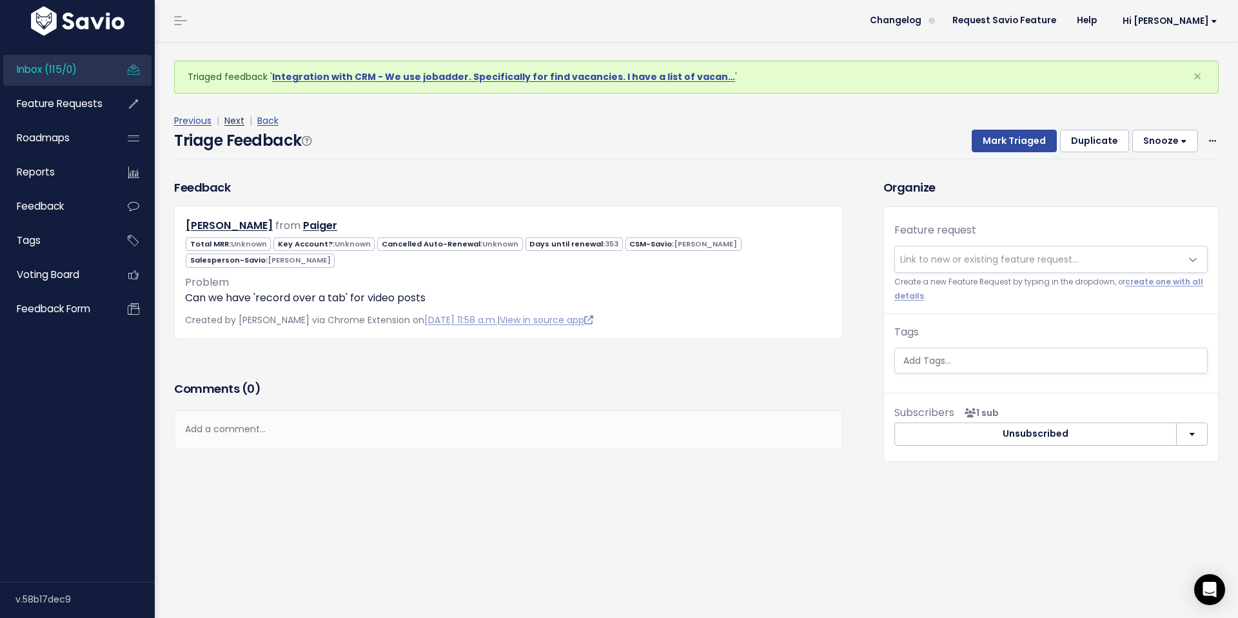
click at [237, 121] on link "Next" at bounding box center [234, 120] width 20 height 13
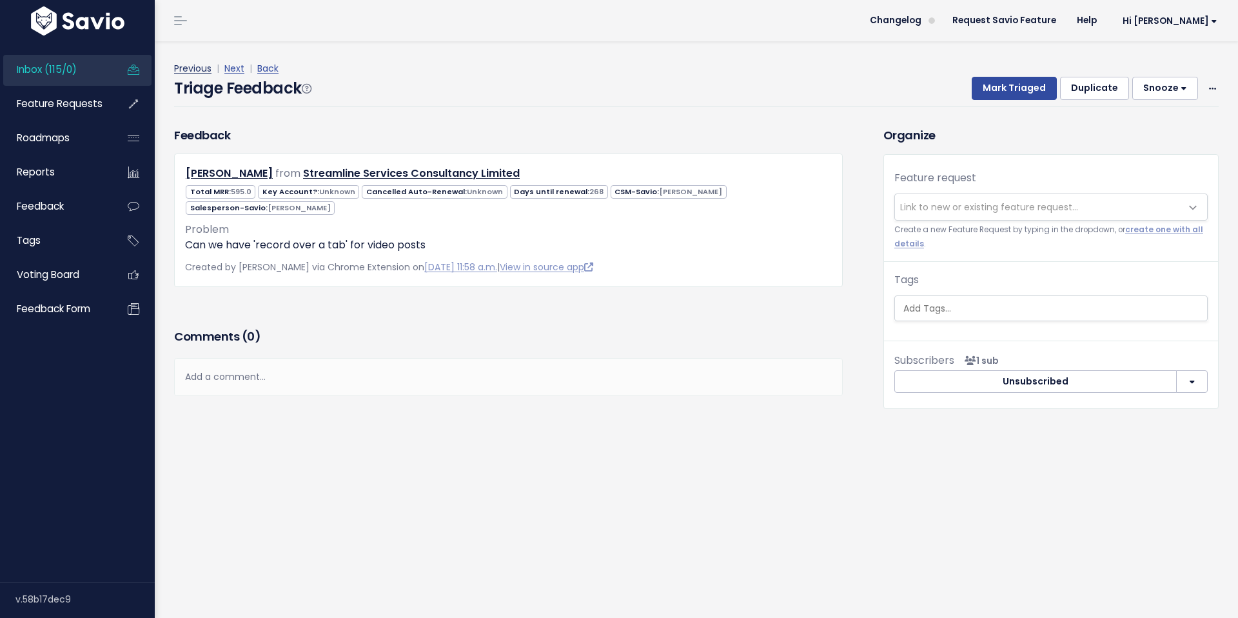
click at [189, 70] on link "Previous" at bounding box center [192, 68] width 37 height 13
click at [240, 66] on link "Next" at bounding box center [234, 68] width 20 height 13
click at [993, 212] on span "Link to new or existing feature request..." at bounding box center [989, 207] width 178 height 13
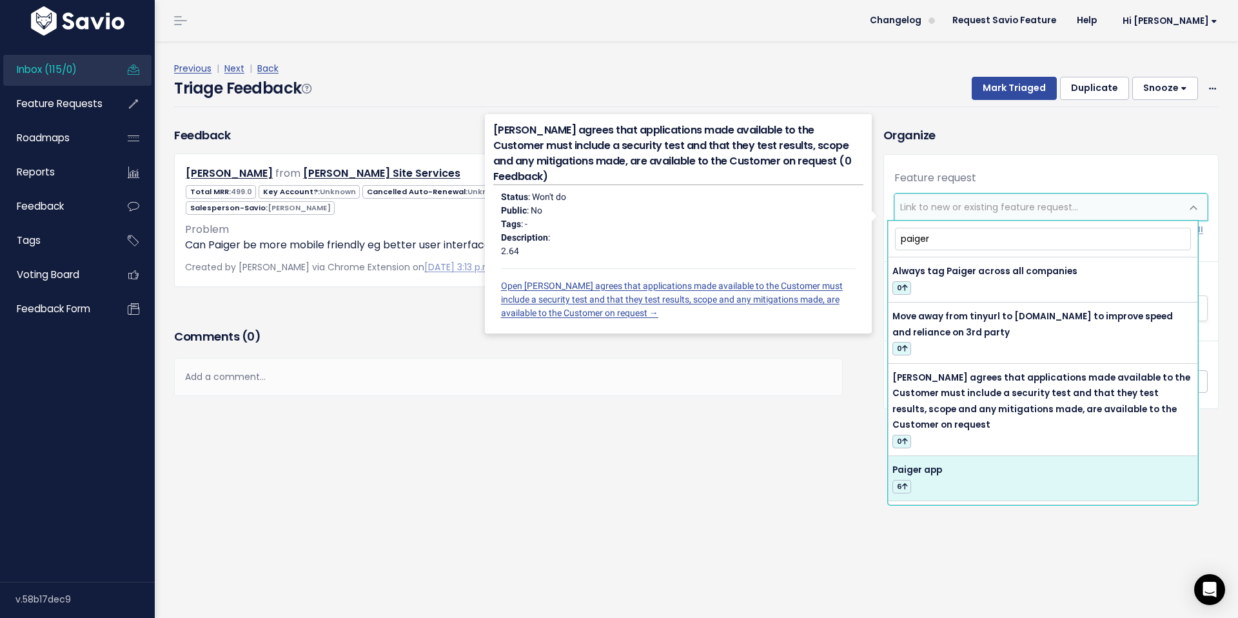
type input "paiger"
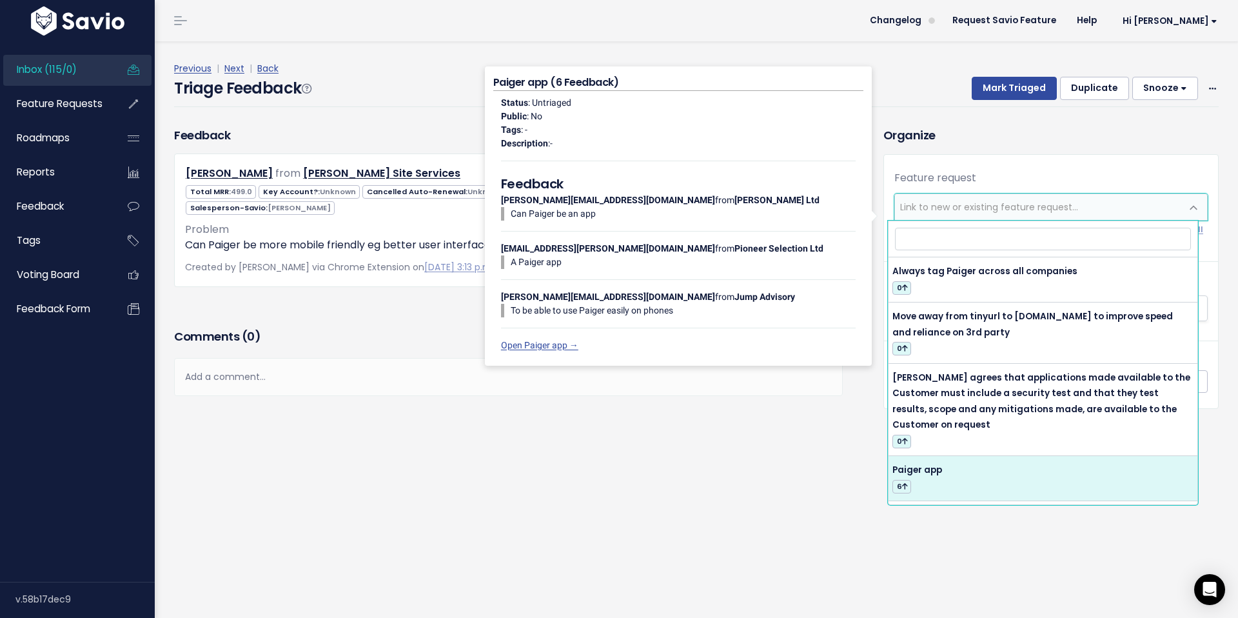
select select "55632"
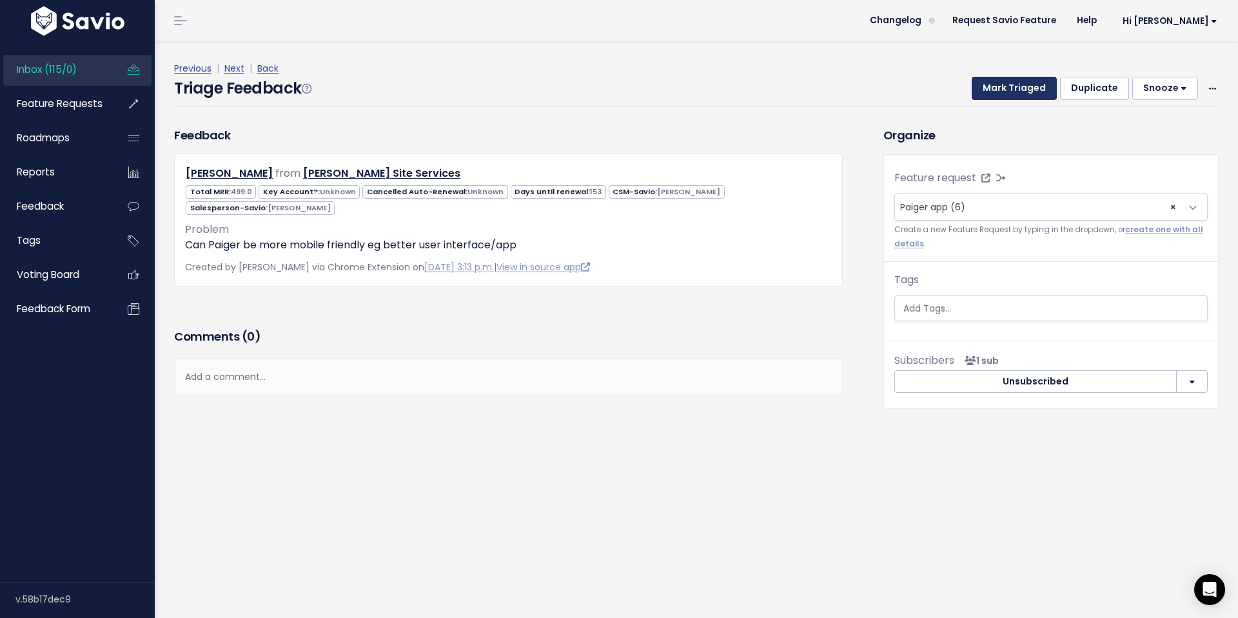
click at [1027, 83] on button "Mark Triaged" at bounding box center [1014, 88] width 85 height 23
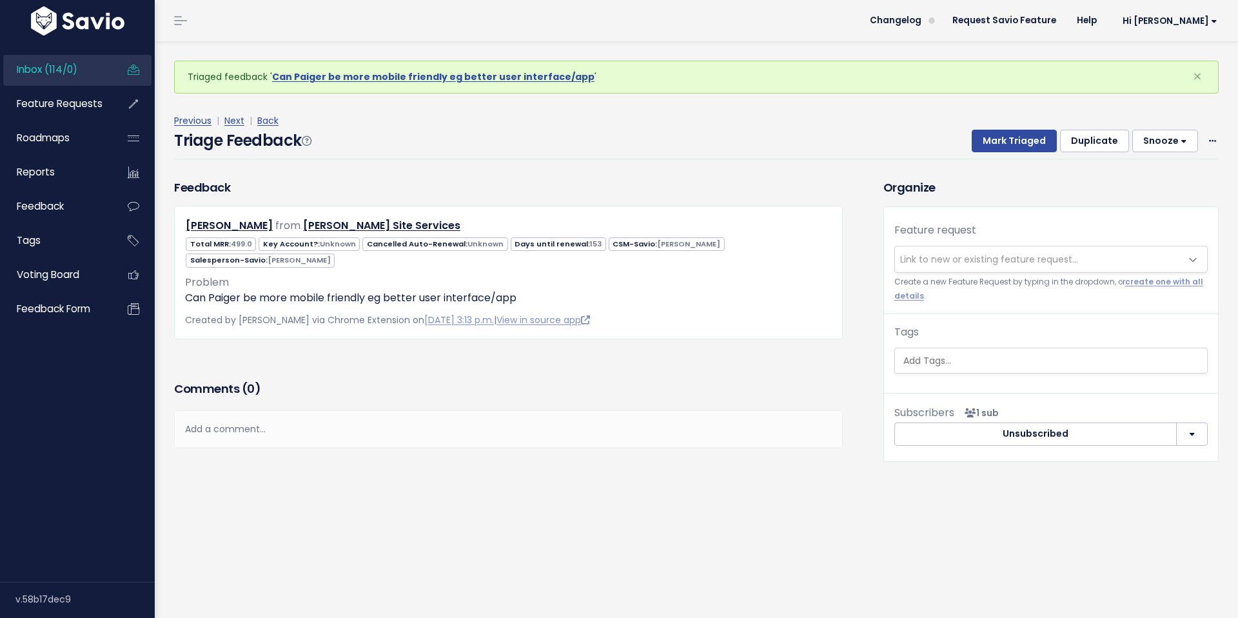
click at [915, 263] on span "Link to new or existing feature request..." at bounding box center [989, 259] width 178 height 13
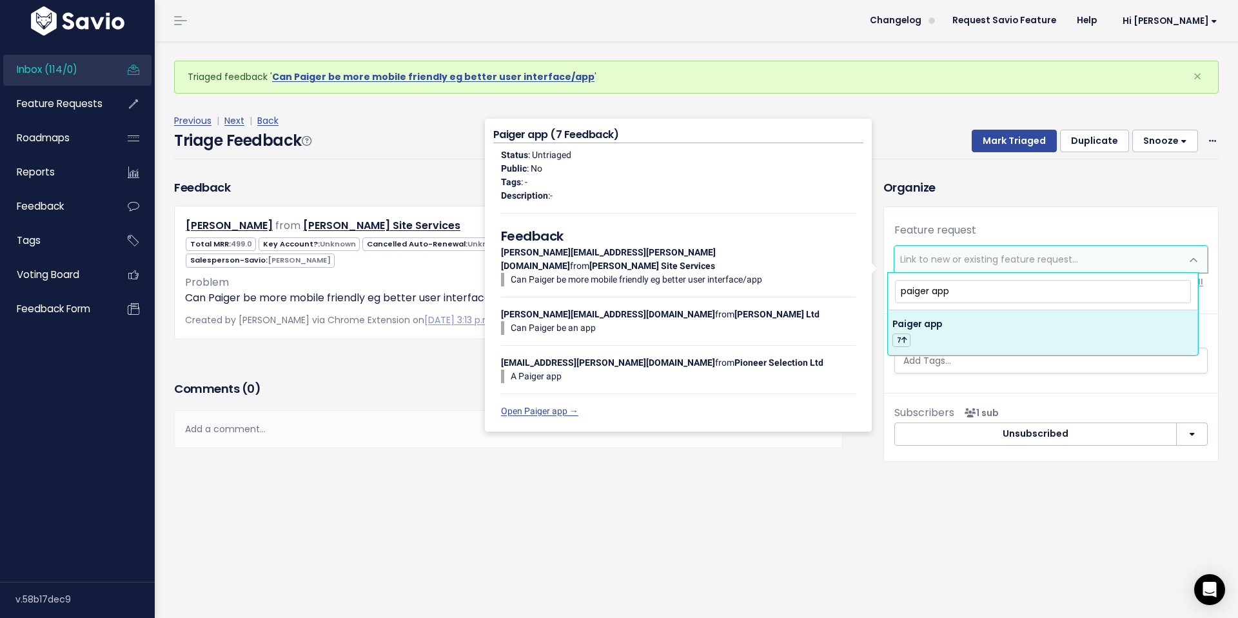
type input "paiger app"
select select "55632"
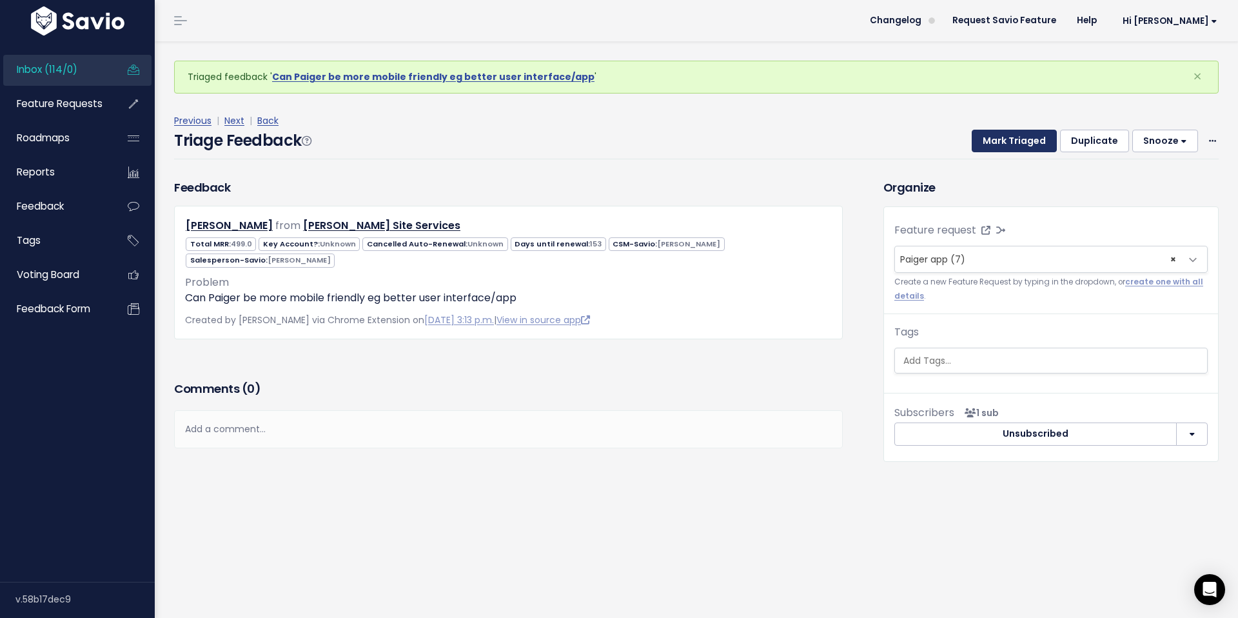
click at [1017, 137] on button "Mark Triaged" at bounding box center [1014, 141] width 85 height 23
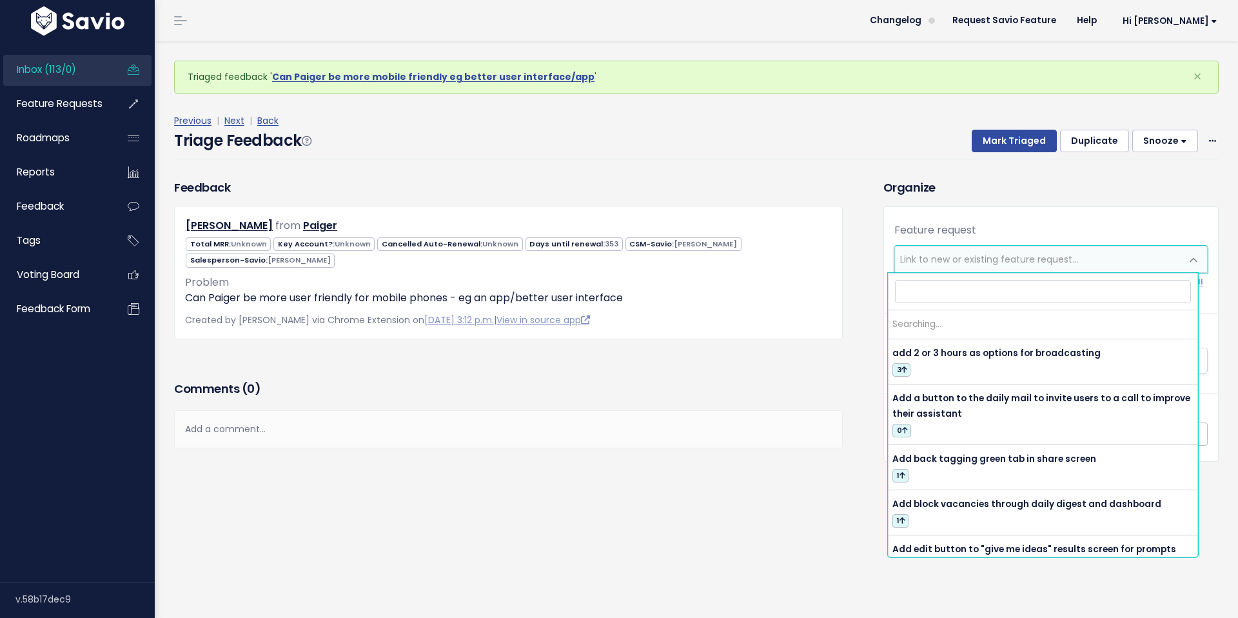
click at [1002, 260] on span "Link to new or existing feature request..." at bounding box center [989, 259] width 178 height 13
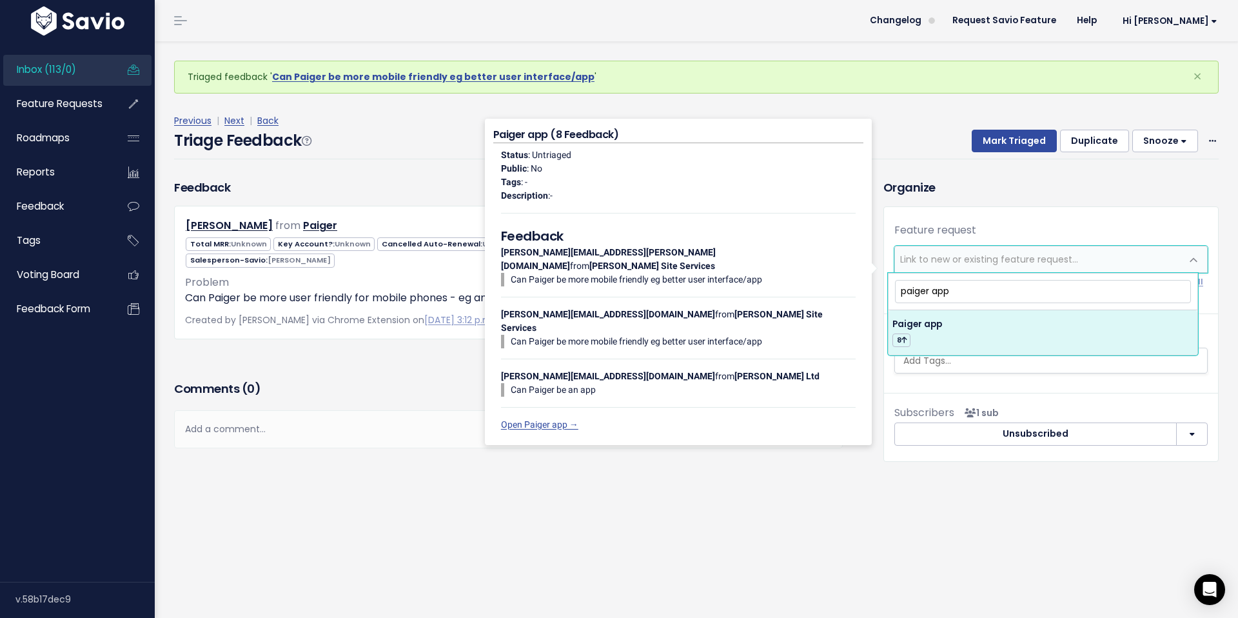
type input "paiger app"
select select "55632"
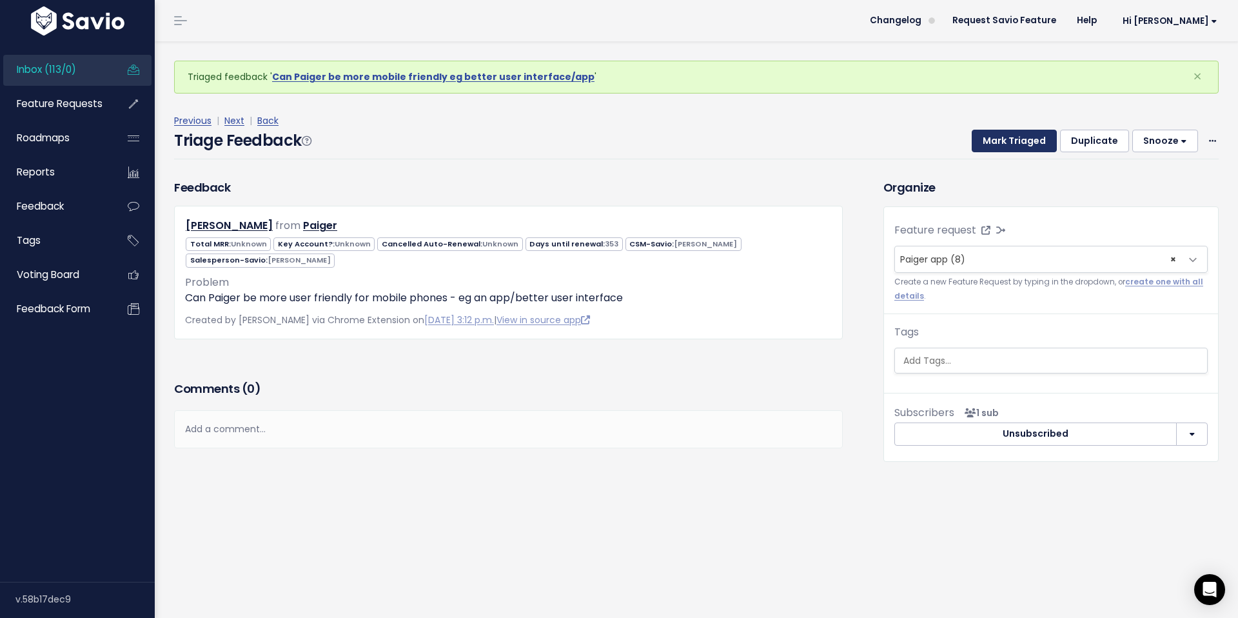
click at [1000, 143] on button "Mark Triaged" at bounding box center [1014, 141] width 85 height 23
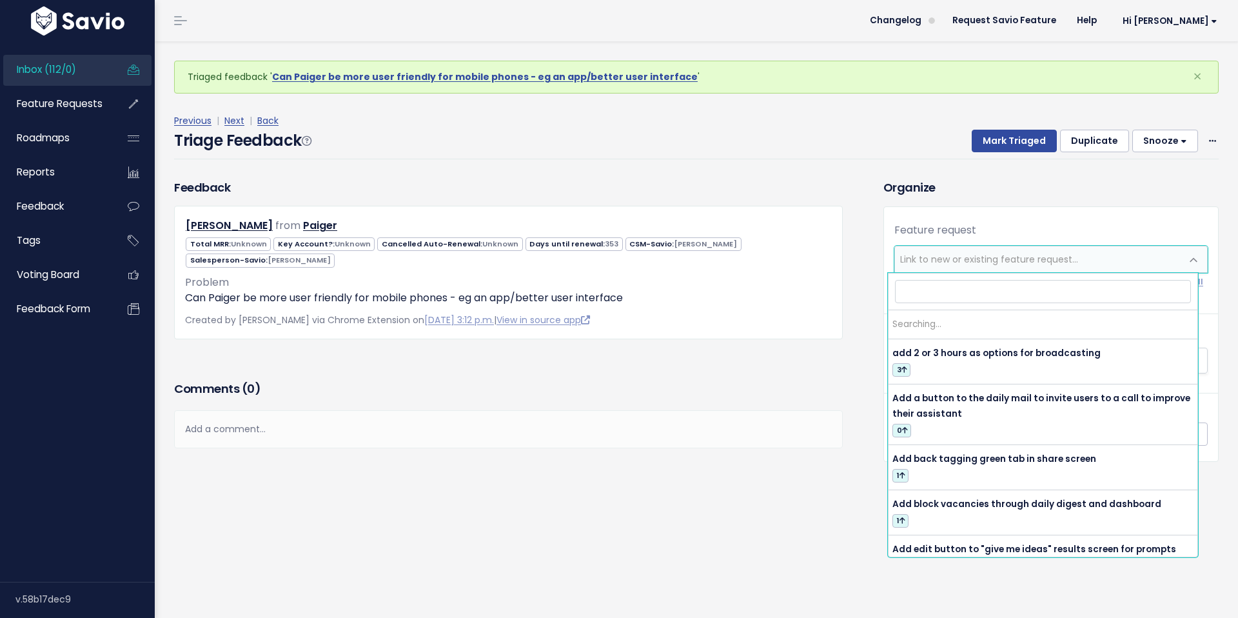
click at [949, 262] on span "Link to new or existing feature request..." at bounding box center [989, 259] width 178 height 13
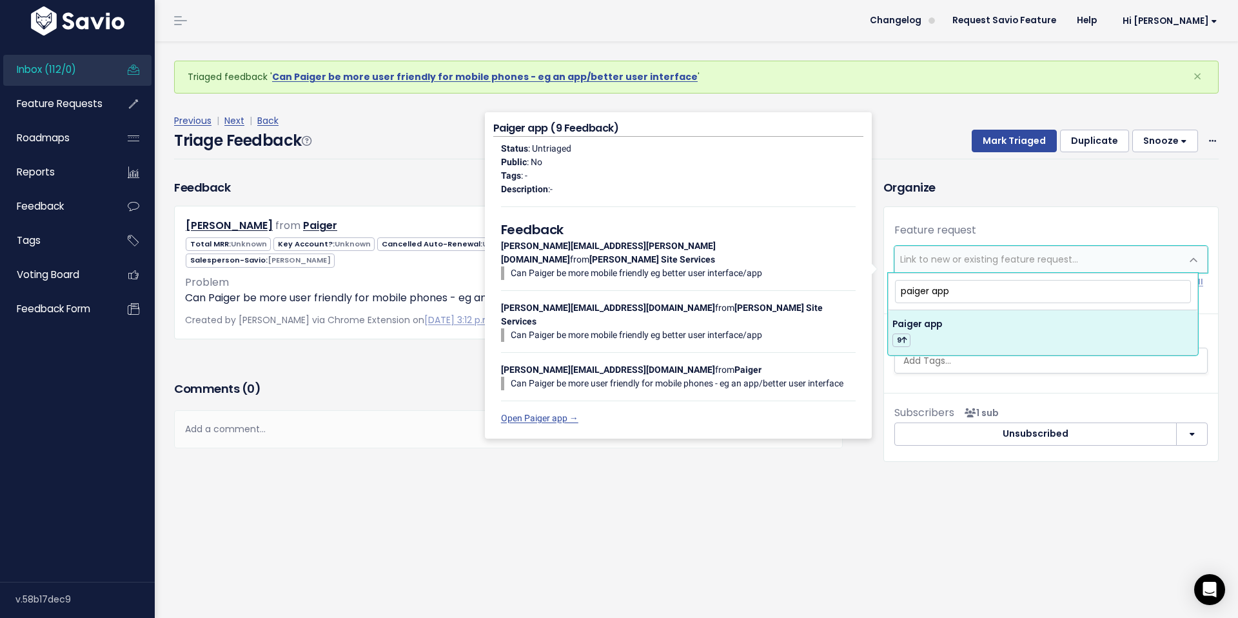
type input "paiger app"
select select "55632"
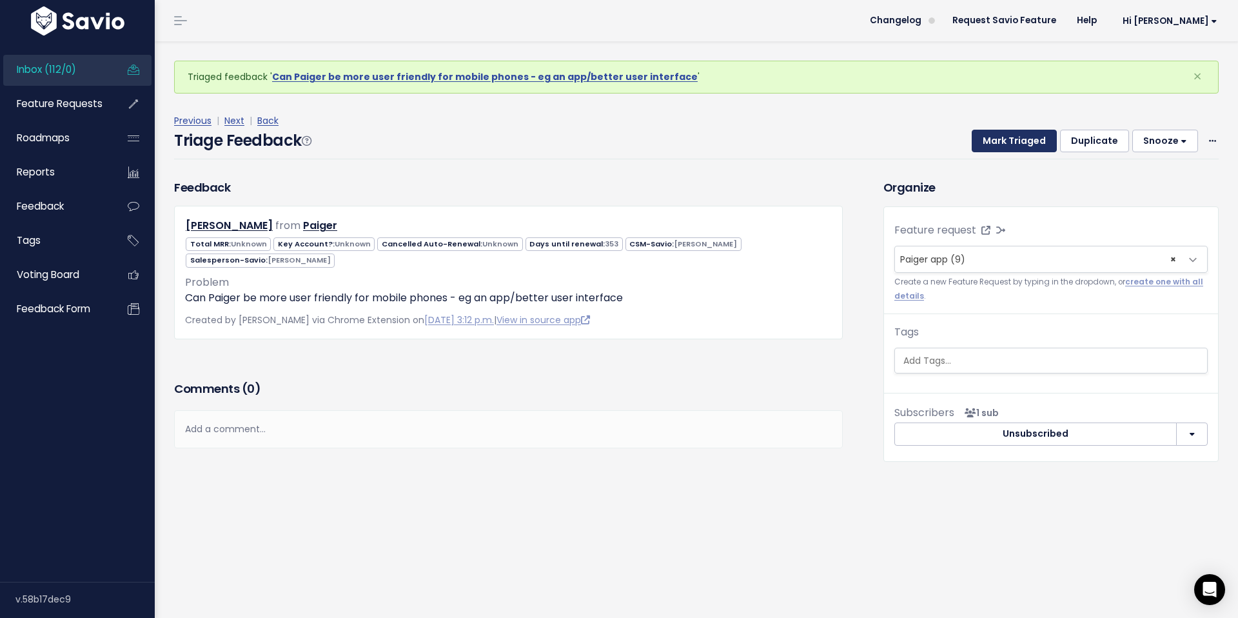
click at [1010, 139] on button "Mark Triaged" at bounding box center [1014, 141] width 85 height 23
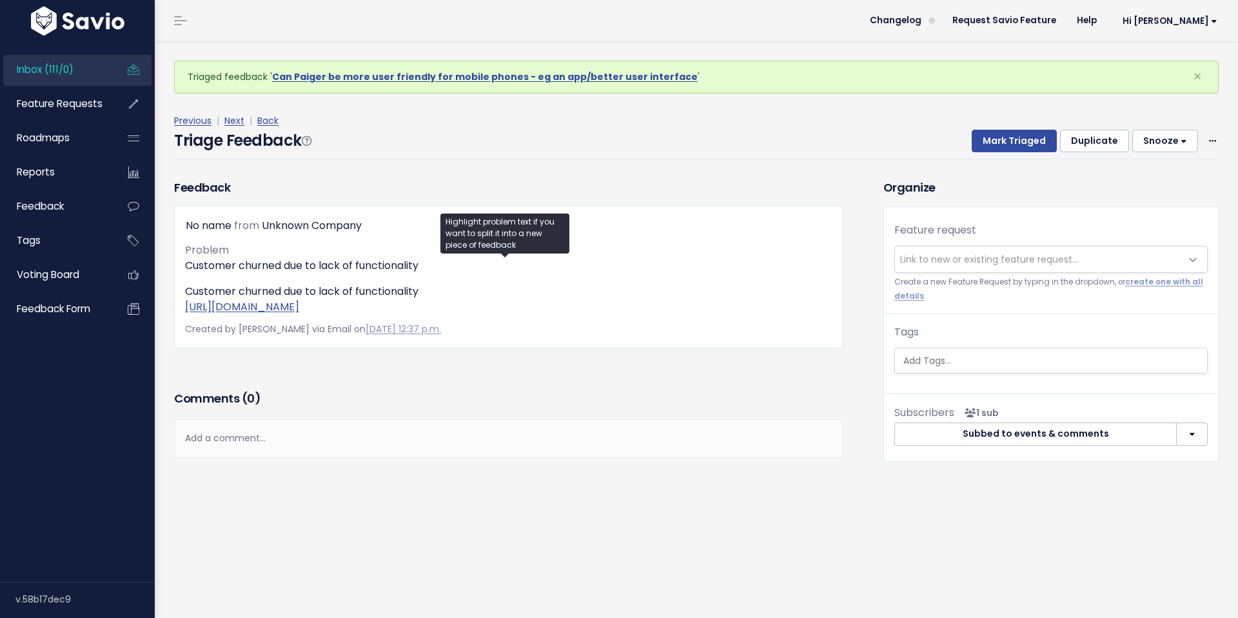
drag, startPoint x: 563, startPoint y: 324, endPoint x: 172, endPoint y: 305, distance: 391.3
click at [172, 305] on div "Feedback No name from Unknown Company Problem Customer churned due to lack of f…" at bounding box center [508, 264] width 688 height 170
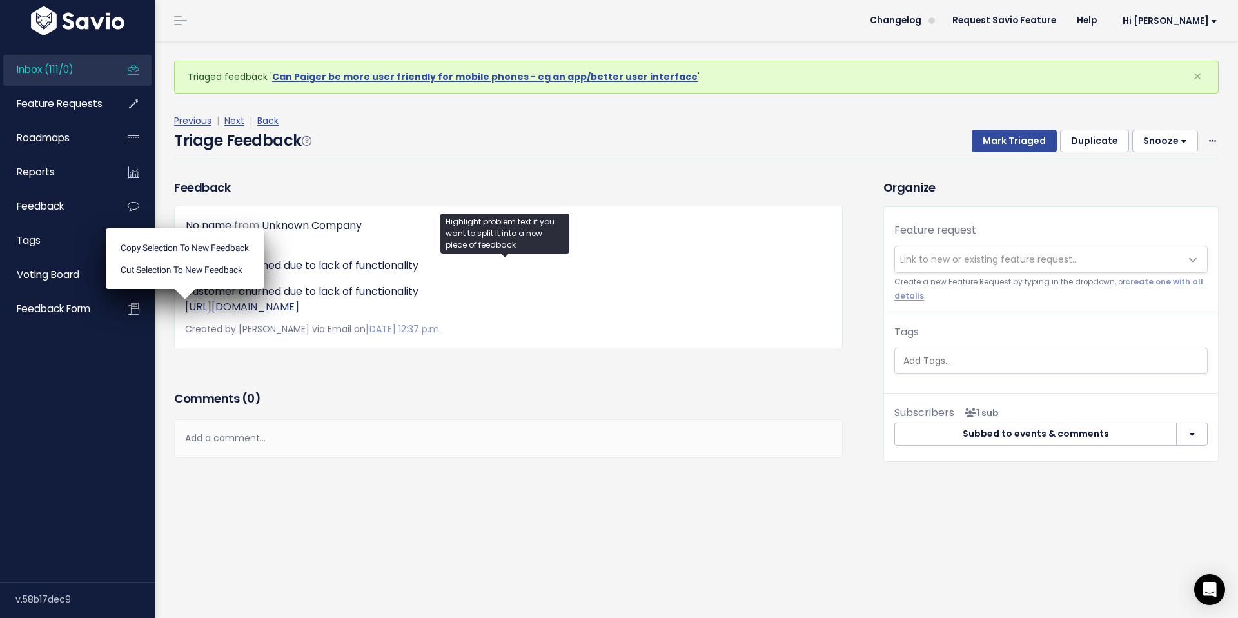
copy link "[URL][DOMAIN_NAME]"
